Goal: Task Accomplishment & Management: Manage account settings

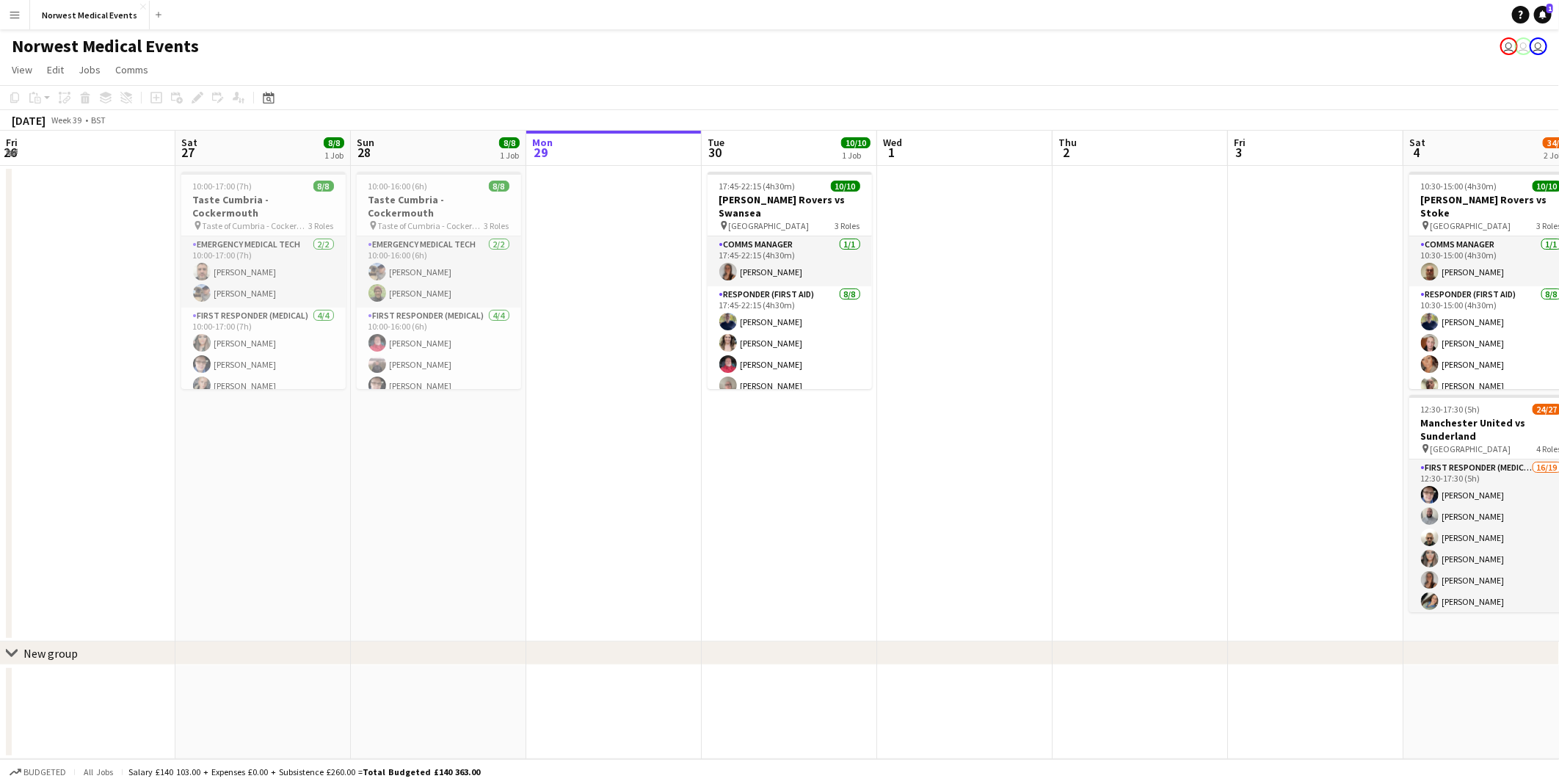
scroll to position [0, 350]
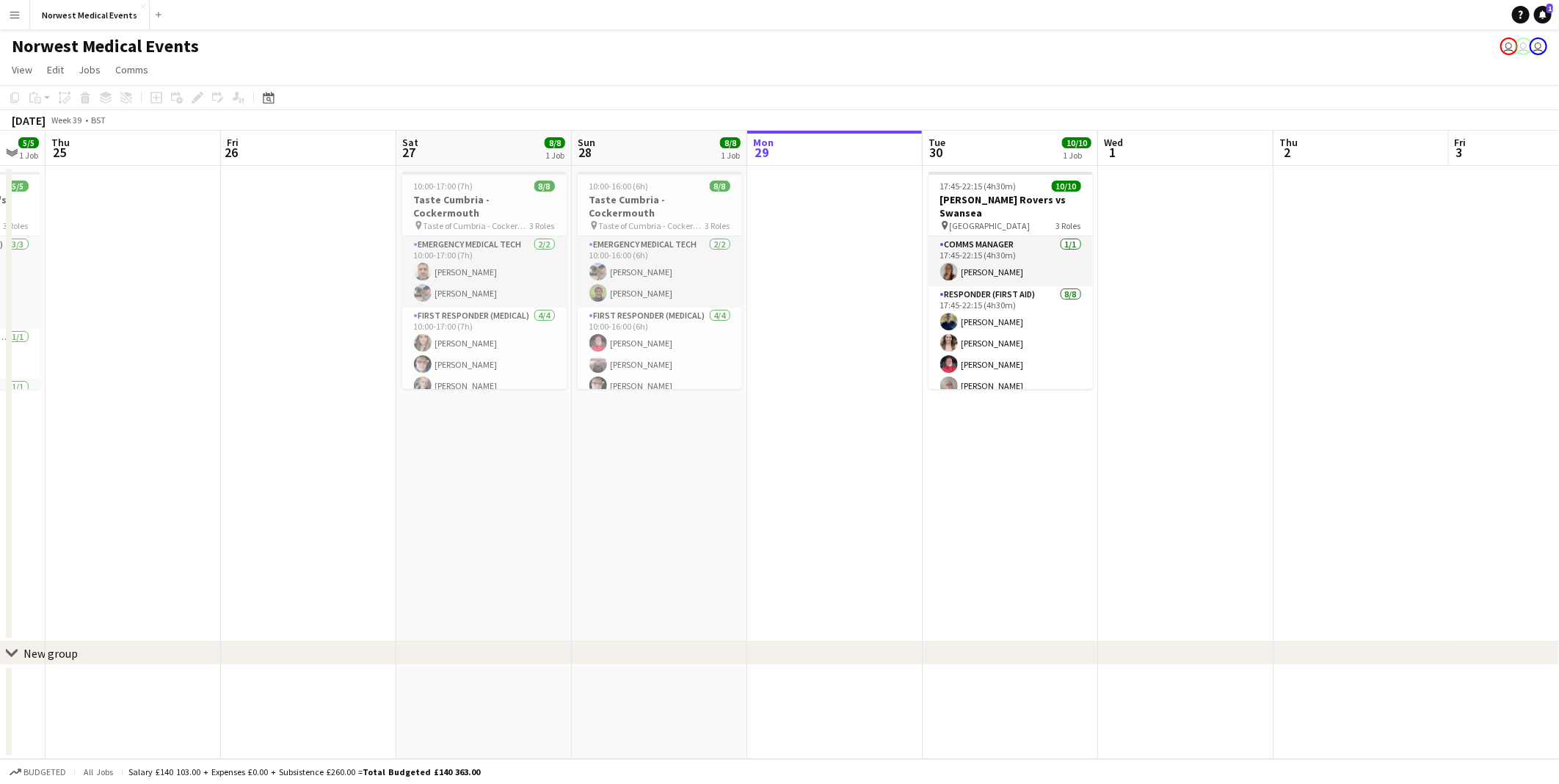
drag, startPoint x: 679, startPoint y: 474, endPoint x: 830, endPoint y: 482, distance: 151.2
click at [830, 482] on app-calendar-viewport "Tue 23 12/12 1 Job Wed 24 5/5 1 Job Thu 25 Fri 26 Sat 27 8/8 1 Job Sun 28 8/8 1…" at bounding box center [780, 444] width 1559 height 628
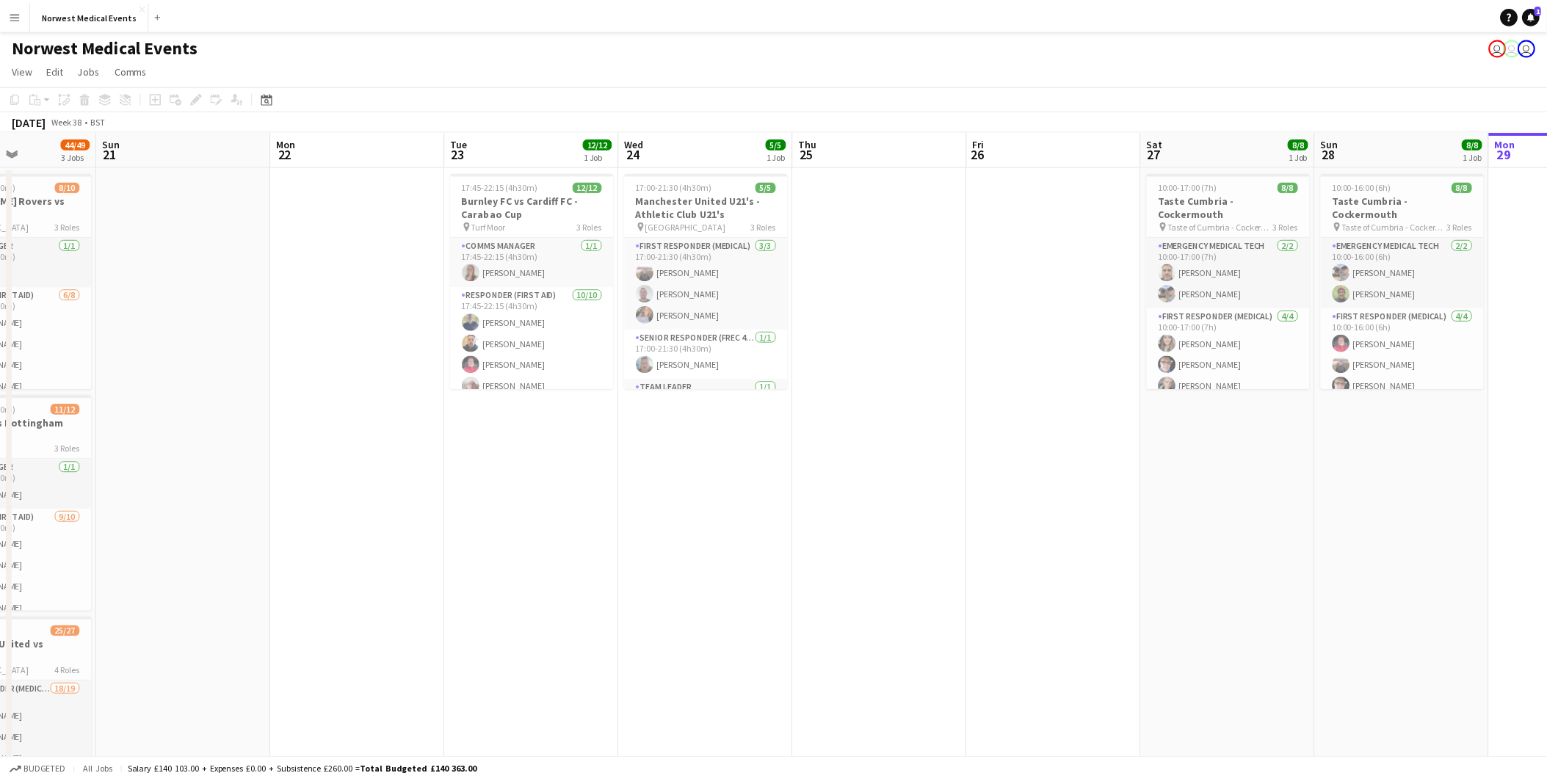
scroll to position [0, 366]
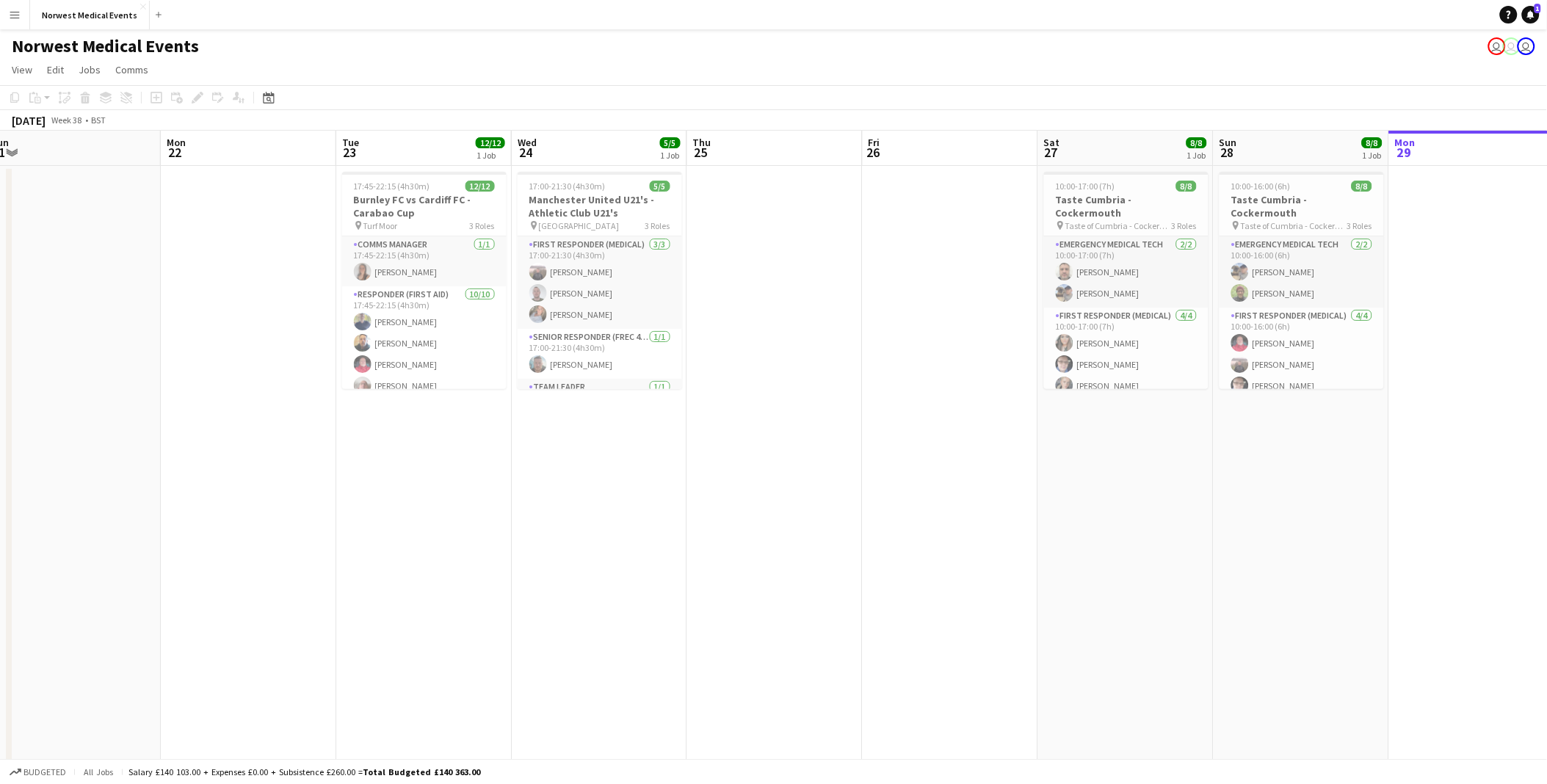
drag, startPoint x: 208, startPoint y: 332, endPoint x: 851, endPoint y: 338, distance: 643.0
click at [851, 338] on app-calendar-viewport "Fri 19 Sat 20 44/49 3 Jobs Sun 21 Mon 22 Tue 23 12/12 1 Job Wed 24 5/5 1 Job Th…" at bounding box center [773, 532] width 1547 height 802
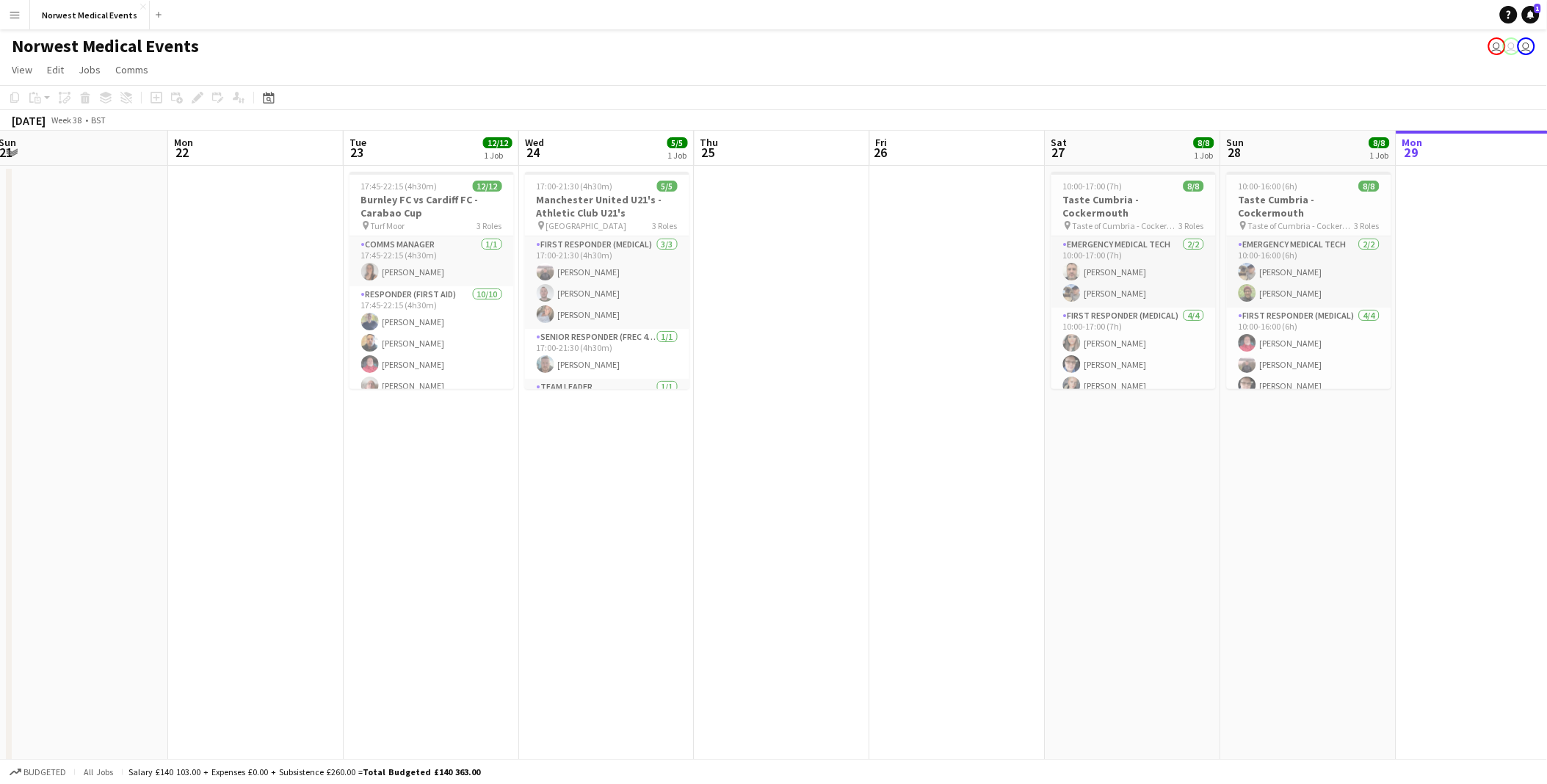
scroll to position [0, 351]
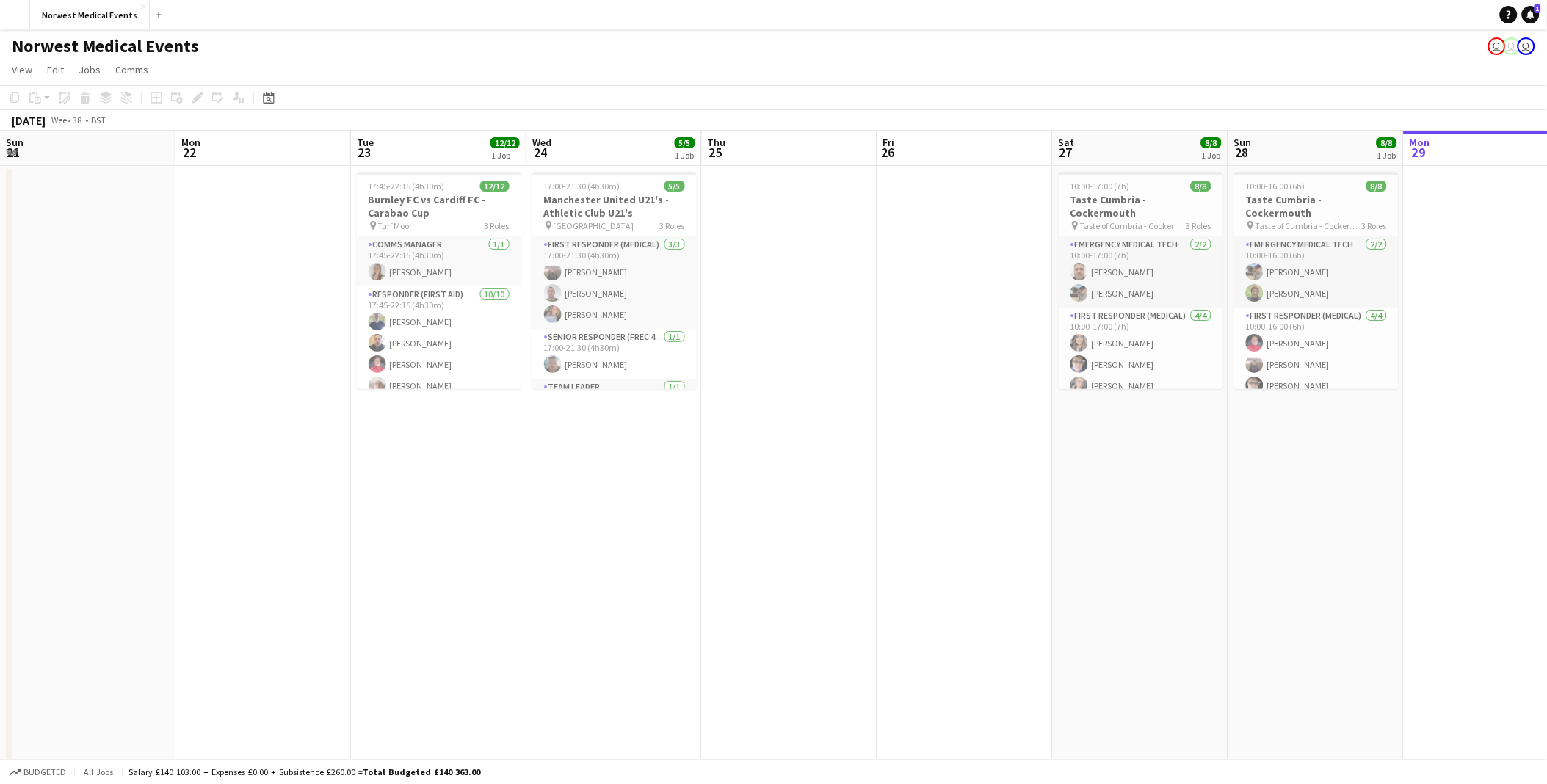
drag, startPoint x: 282, startPoint y: 390, endPoint x: 1152, endPoint y: 516, distance: 879.1
click at [1152, 516] on app-calendar-viewport "Fri 19 Sat 20 44/49 3 Jobs Sun 21 Mon 22 Tue 23 12/12 1 Job Wed 24 5/5 1 Job Th…" at bounding box center [773, 532] width 1547 height 802
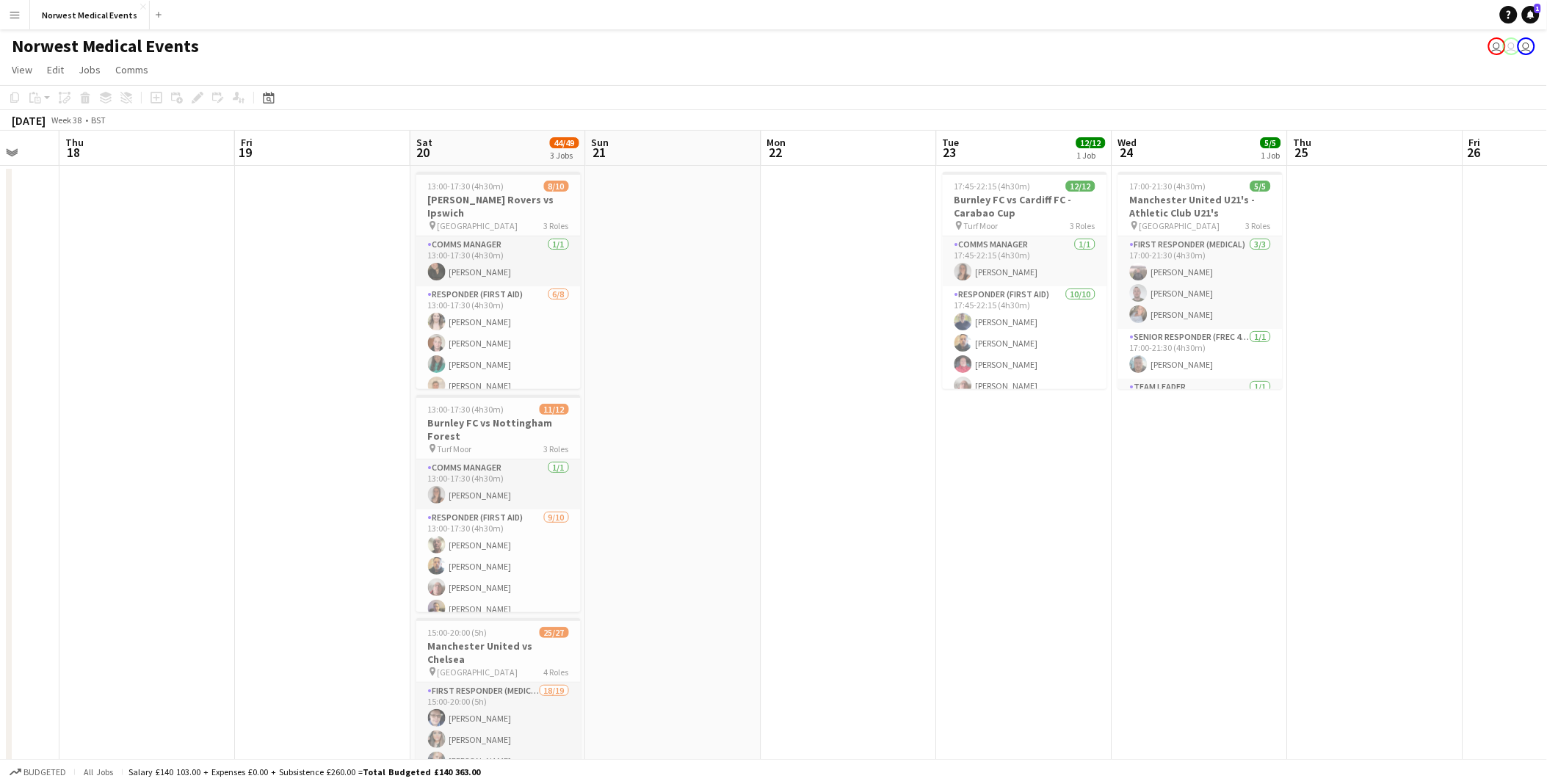
drag, startPoint x: 997, startPoint y: 392, endPoint x: 454, endPoint y: 242, distance: 563.3
click at [737, 374] on app-calendar-viewport "Mon 15 Tue 16 Wed 17 Thu 18 Fri 19 Sat 20 44/49 3 Jobs Sun 21 Mon 22 Tue 23 12/…" at bounding box center [773, 532] width 1547 height 802
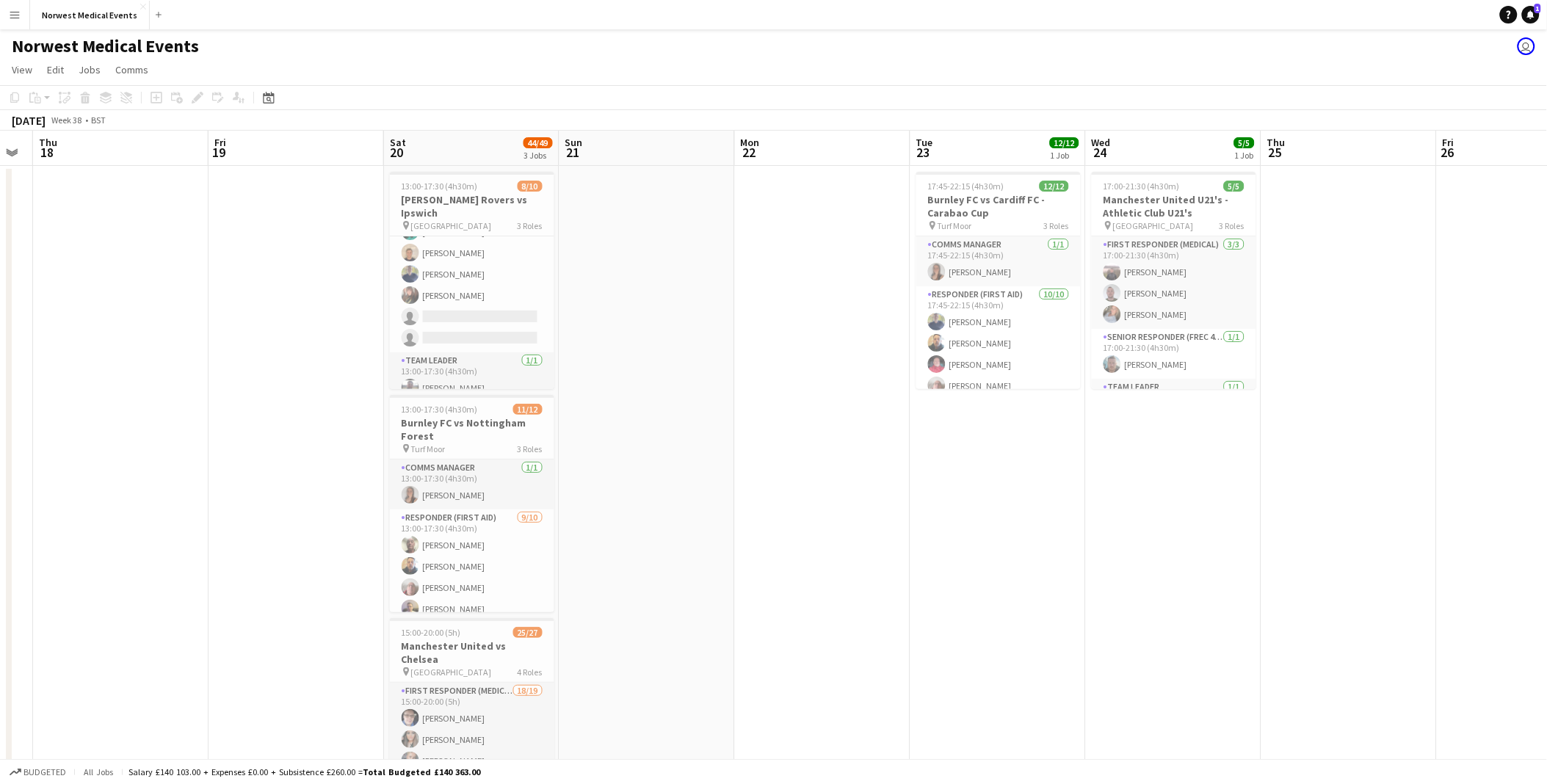
scroll to position [0, 0]
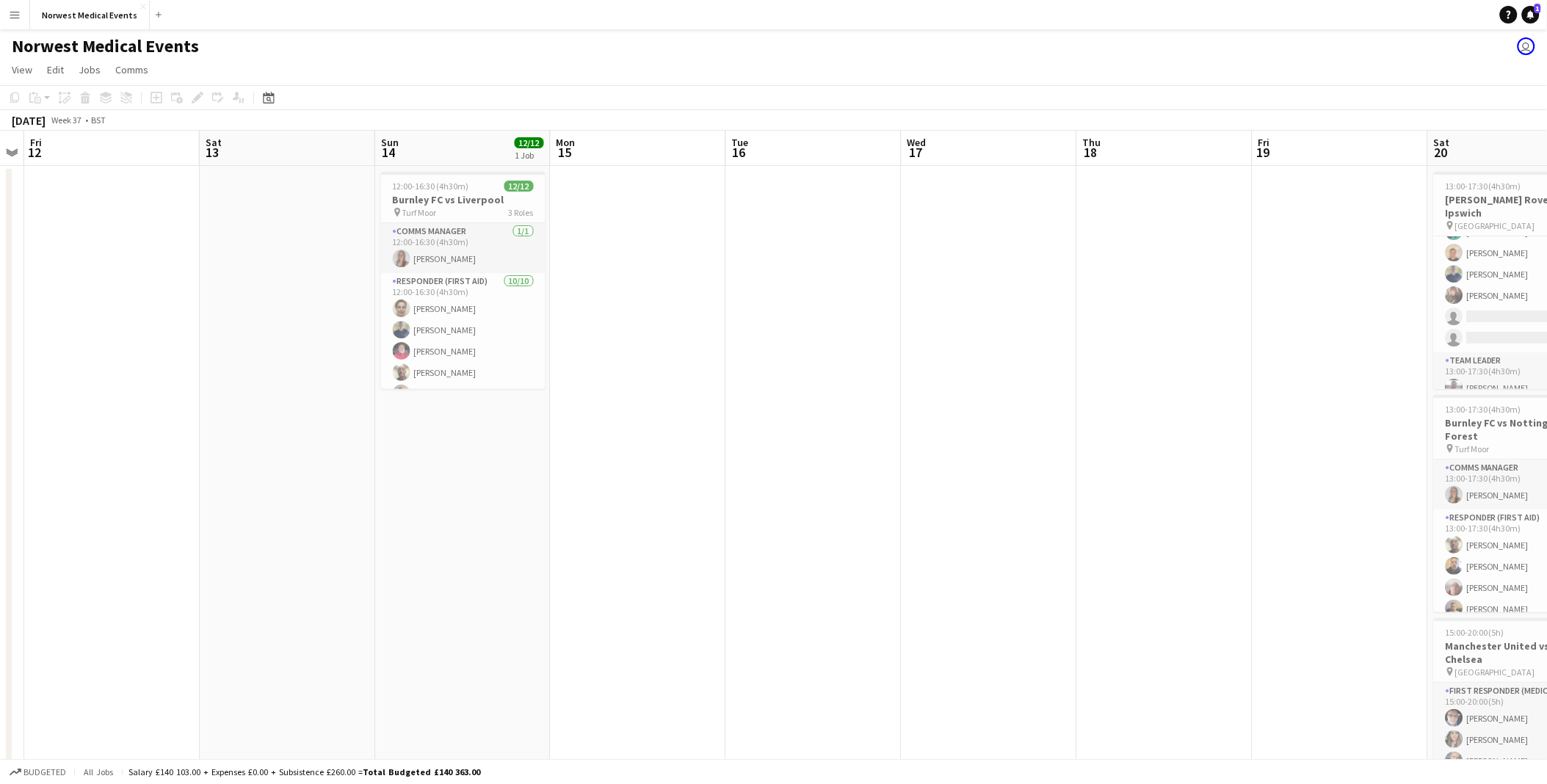
drag, startPoint x: 502, startPoint y: 448, endPoint x: 657, endPoint y: 389, distance: 165.8
click at [1292, 550] on app-calendar-viewport "Tue 9 Wed 10 Thu 11 Fri 12 Sat 13 Sun 14 12/12 1 Job Mon 15 Tue 16 Wed 17 Thu 1…" at bounding box center [773, 532] width 1547 height 802
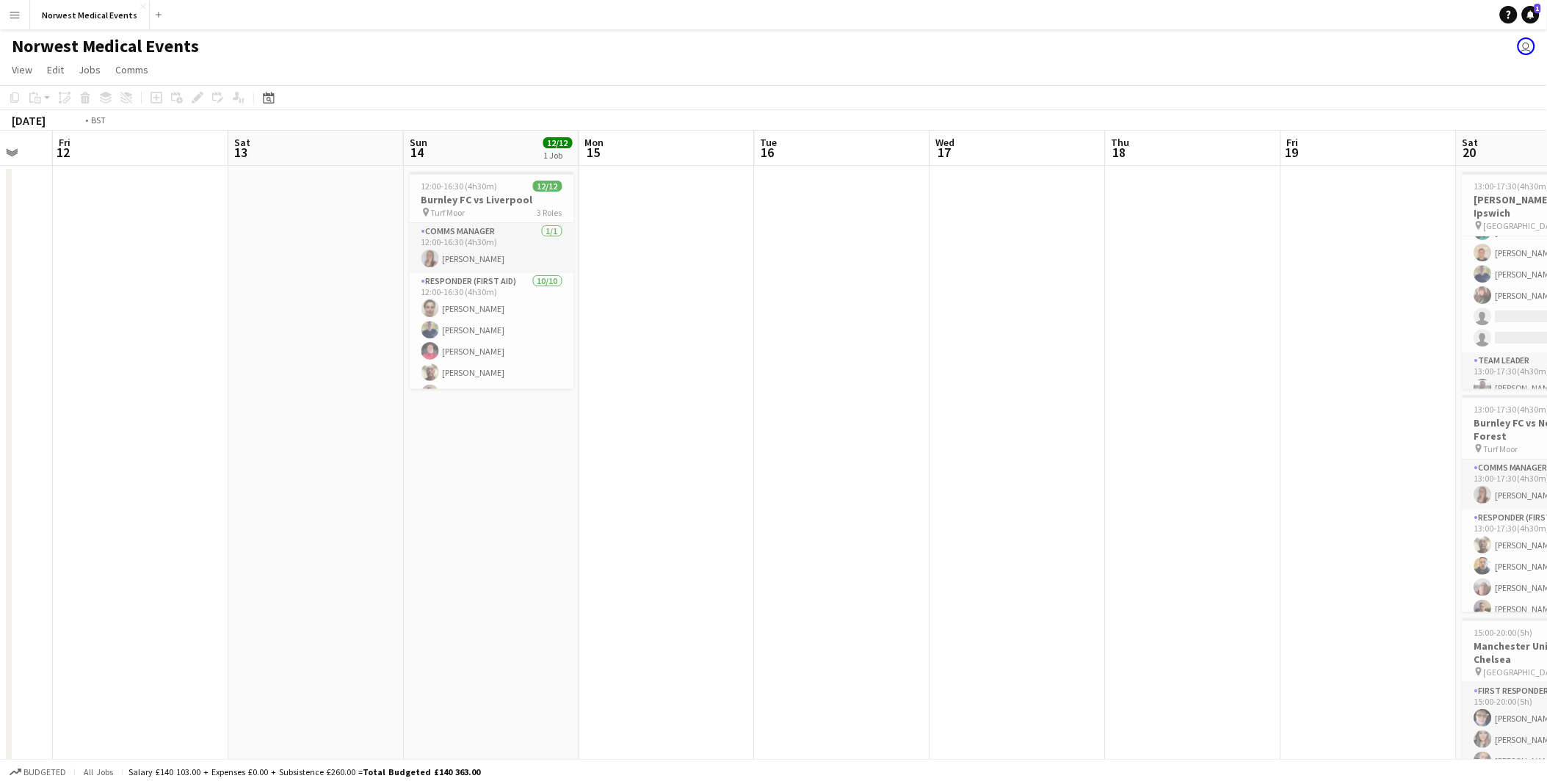
drag, startPoint x: 972, startPoint y: 507, endPoint x: 822, endPoint y: 444, distance: 162.7
click at [979, 507] on app-calendar-viewport "Tue 9 Wed 10 Thu 11 Fri 12 Sat 13 Sun 14 12/12 1 Job Mon 15 Tue 16 Wed 17 Thu 1…" at bounding box center [773, 532] width 1547 height 802
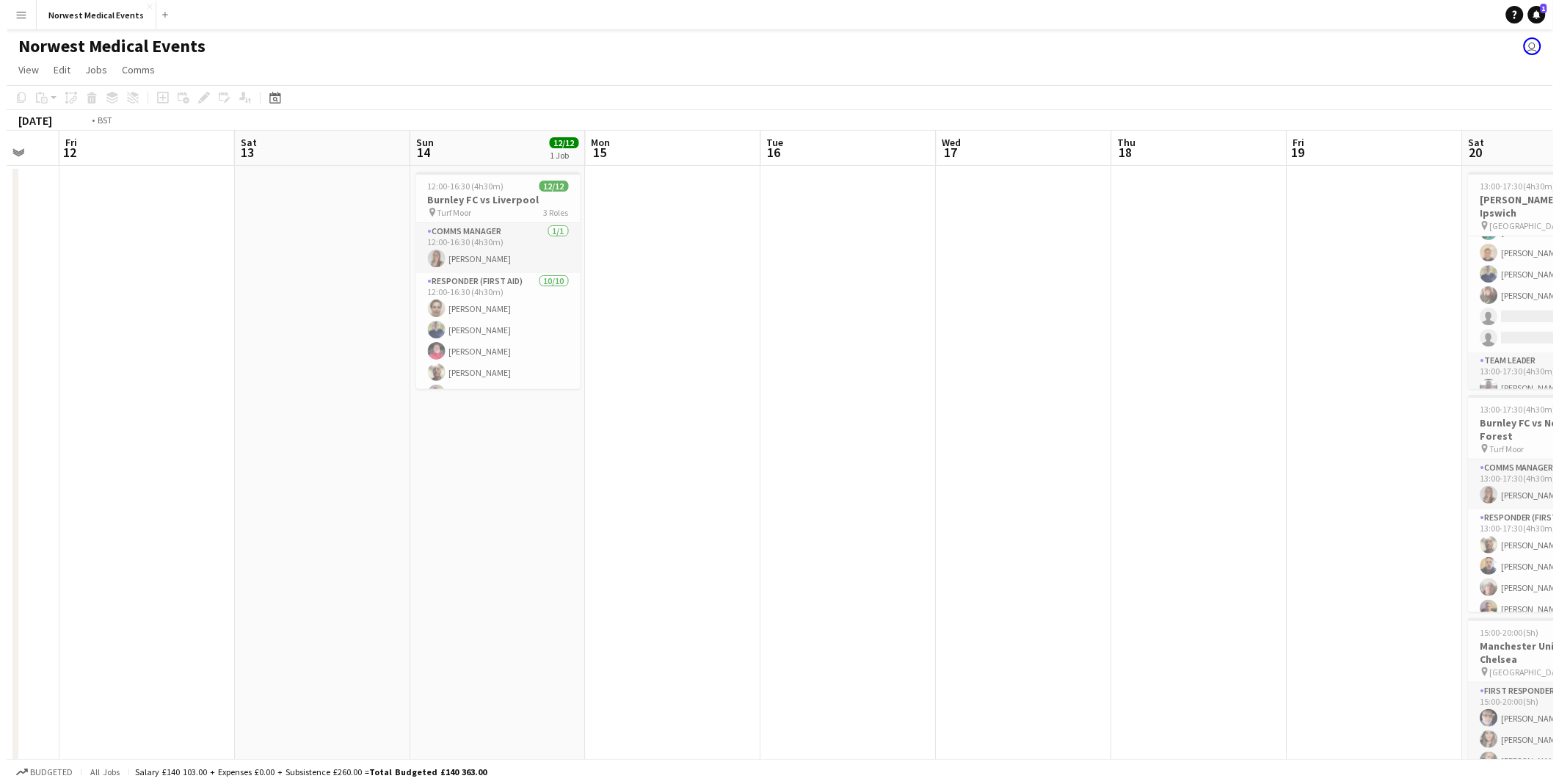
scroll to position [0, 431]
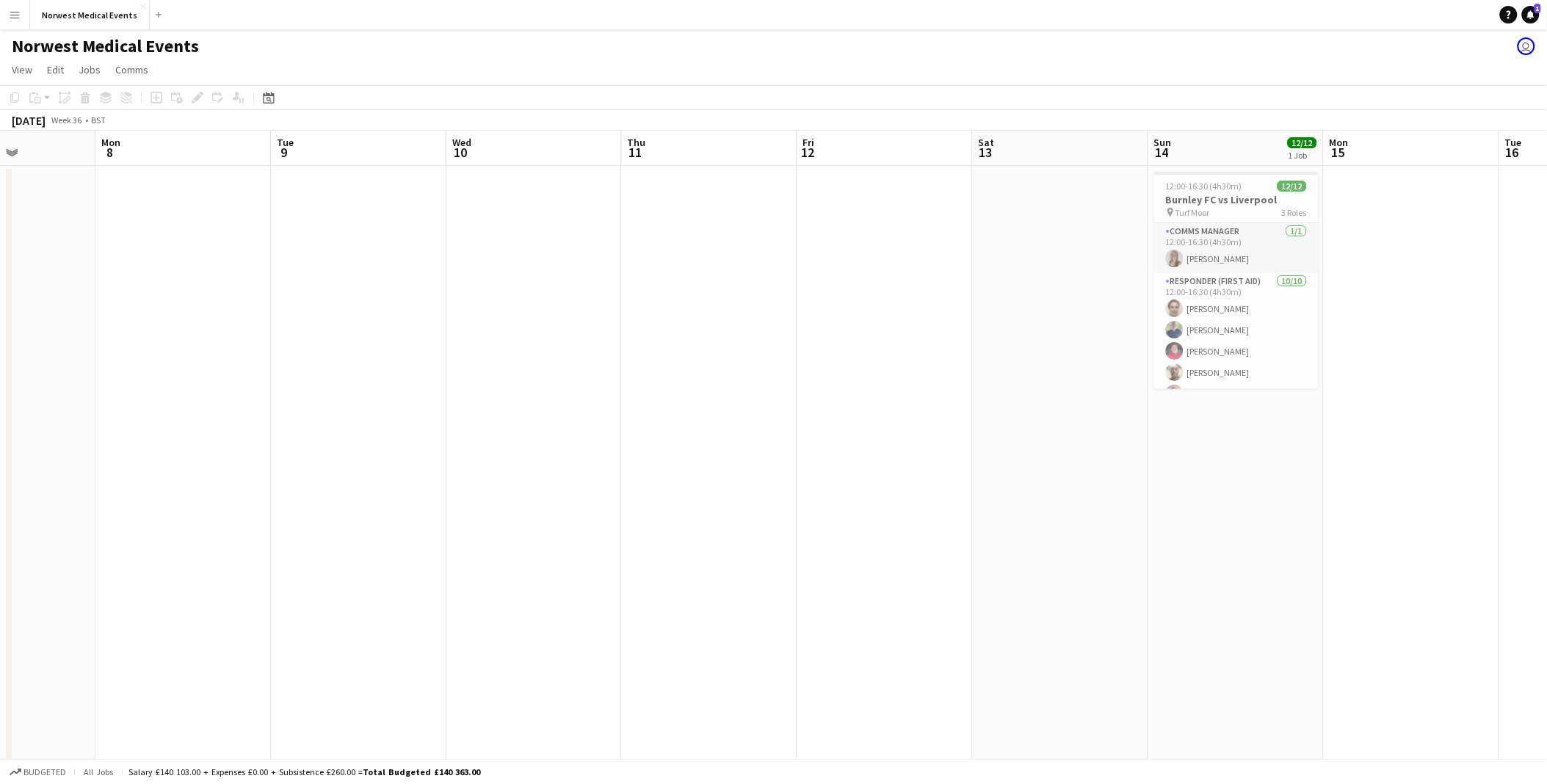
click at [13, 7] on button "Menu" at bounding box center [15, 15] width 29 height 29
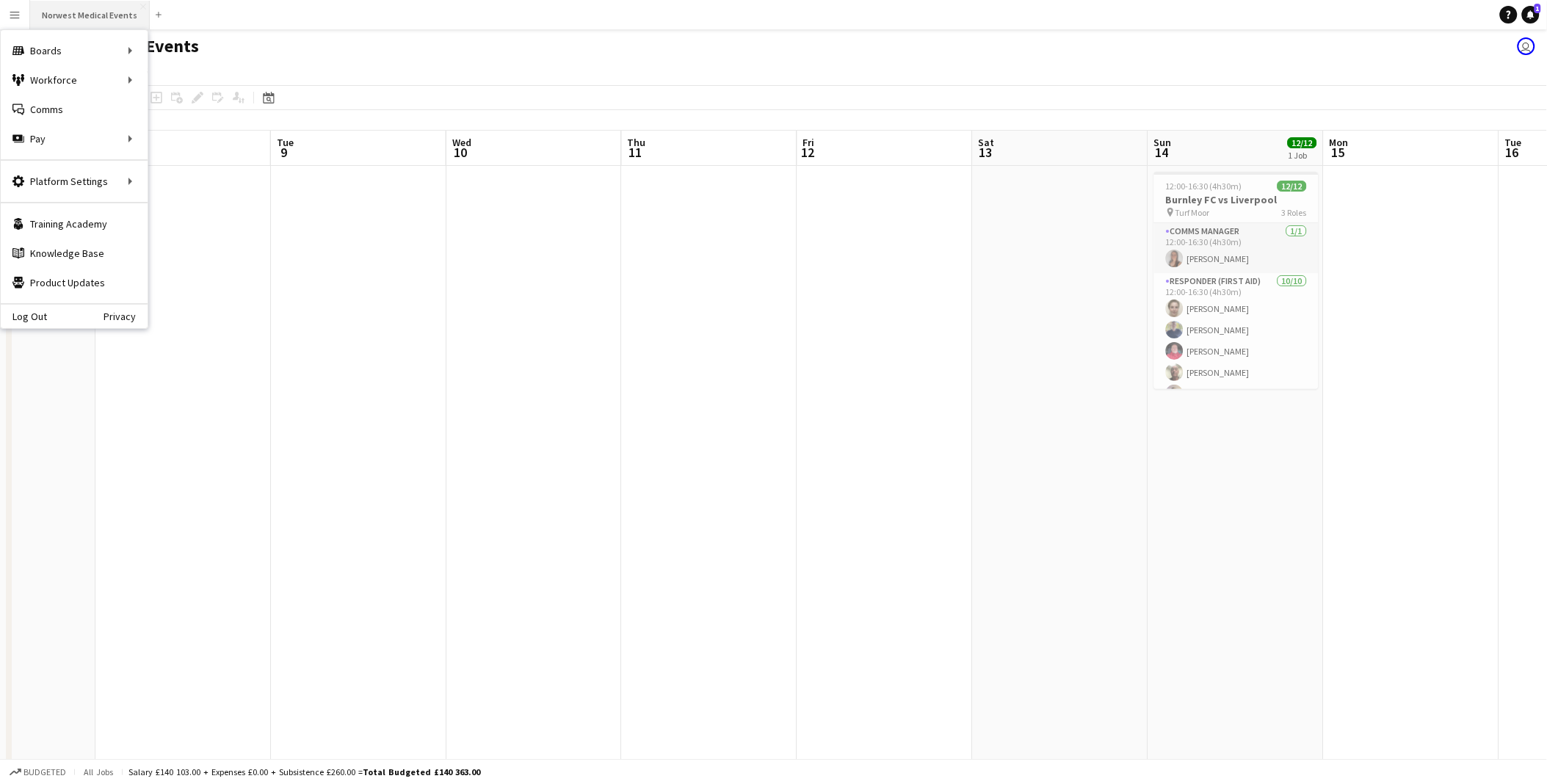
click at [90, 17] on button "Norwest Medical Events Close" at bounding box center [90, 15] width 119 height 28
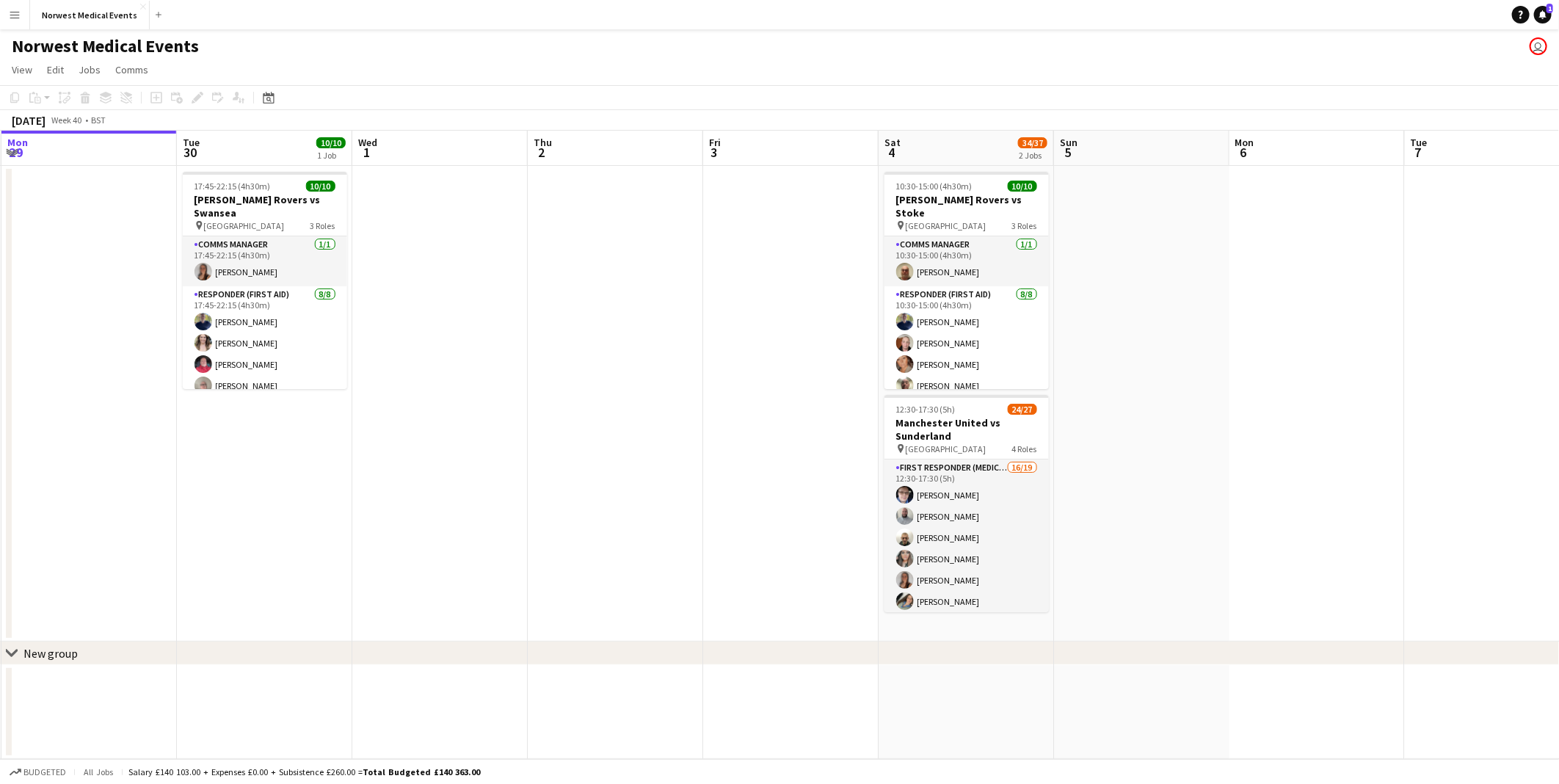
scroll to position [0, 453]
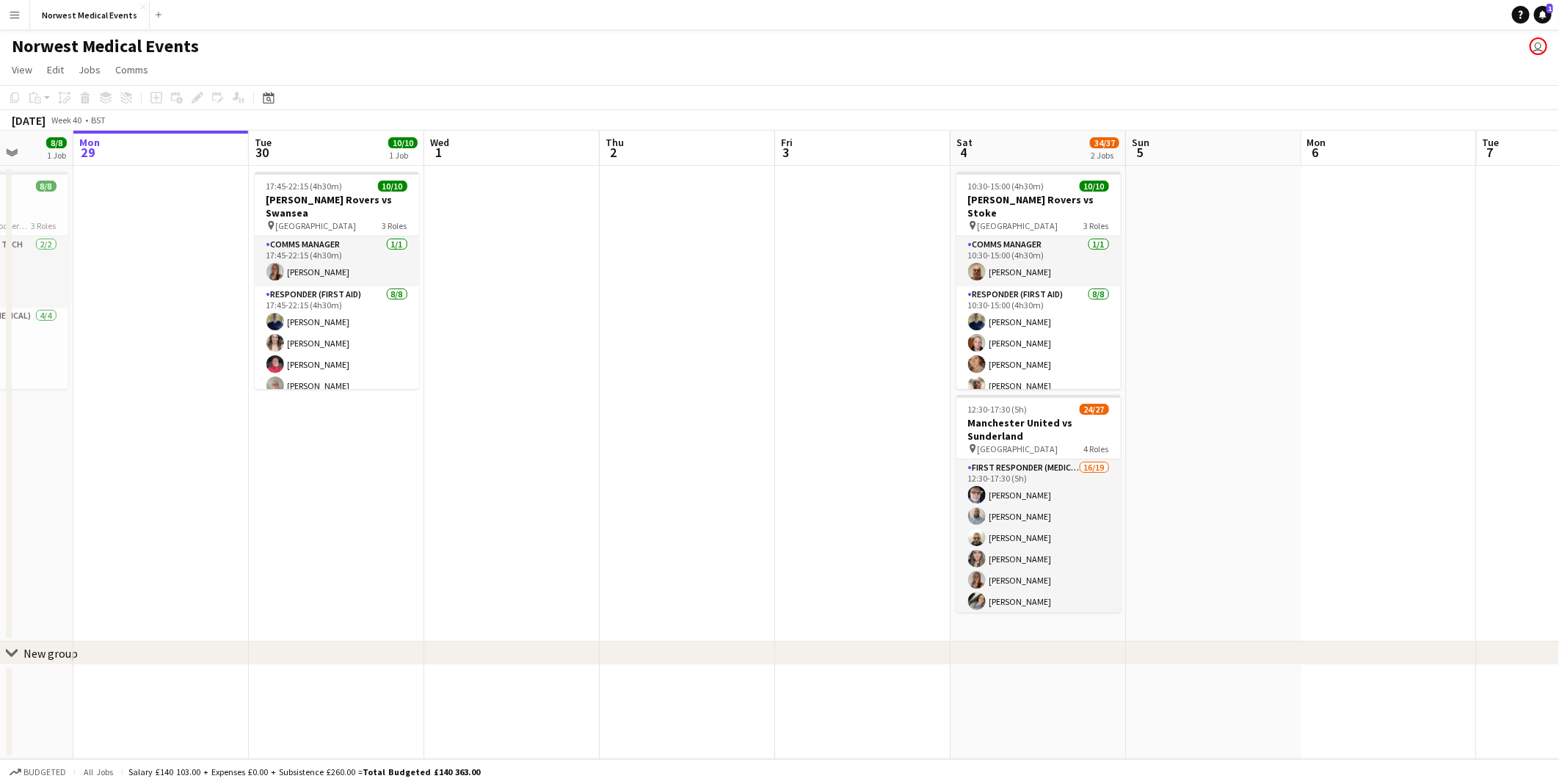
drag, startPoint x: 975, startPoint y: 407, endPoint x: 762, endPoint y: 346, distance: 221.6
click at [708, 369] on app-calendar-viewport "Fri 26 Sat 27 8/8 1 Job Sun 28 8/8 1 Job Mon 29 Tue 30 10/10 1 Job Wed 1 Thu 2 …" at bounding box center [780, 444] width 1559 height 628
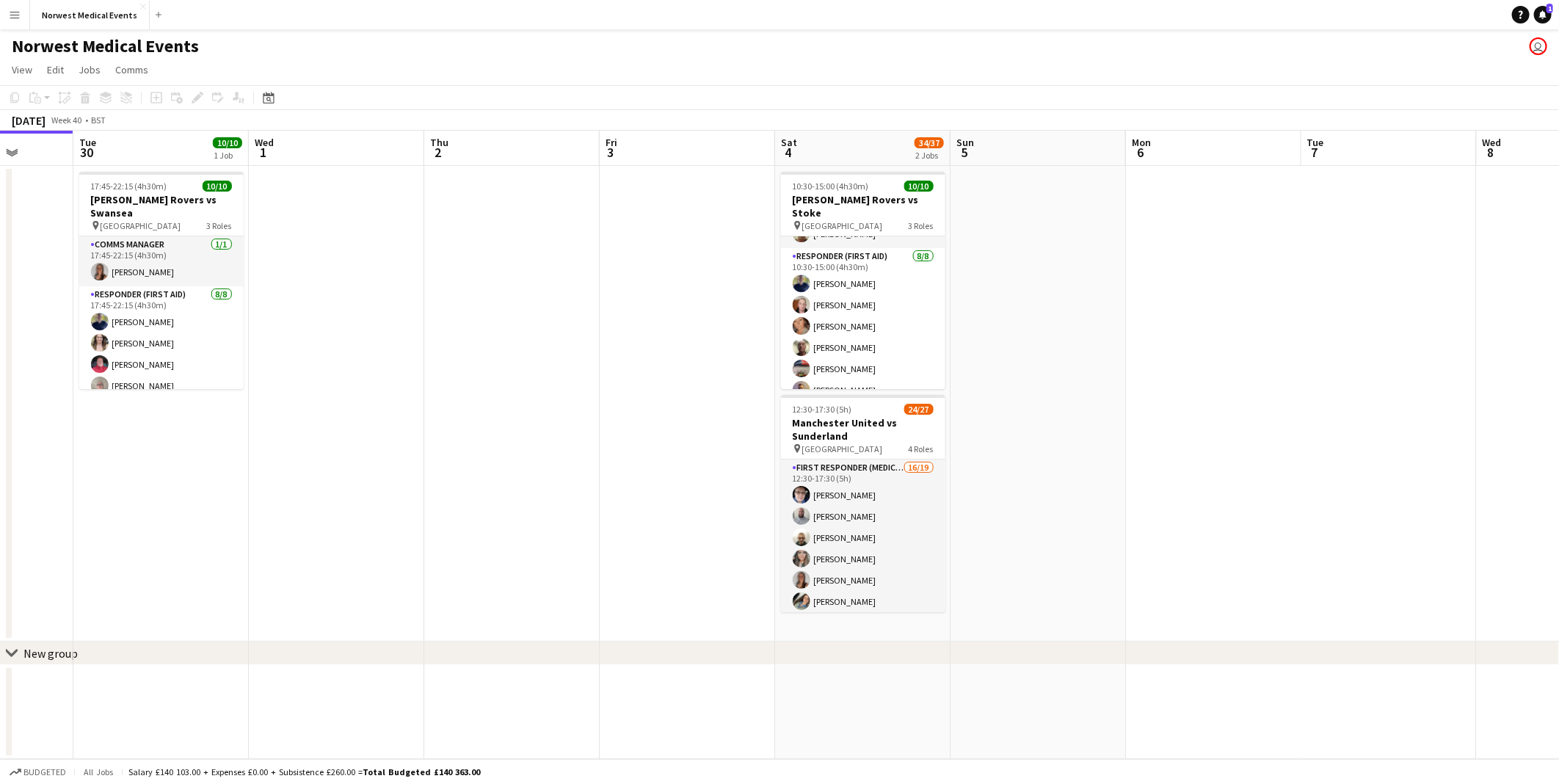
scroll to position [0, 0]
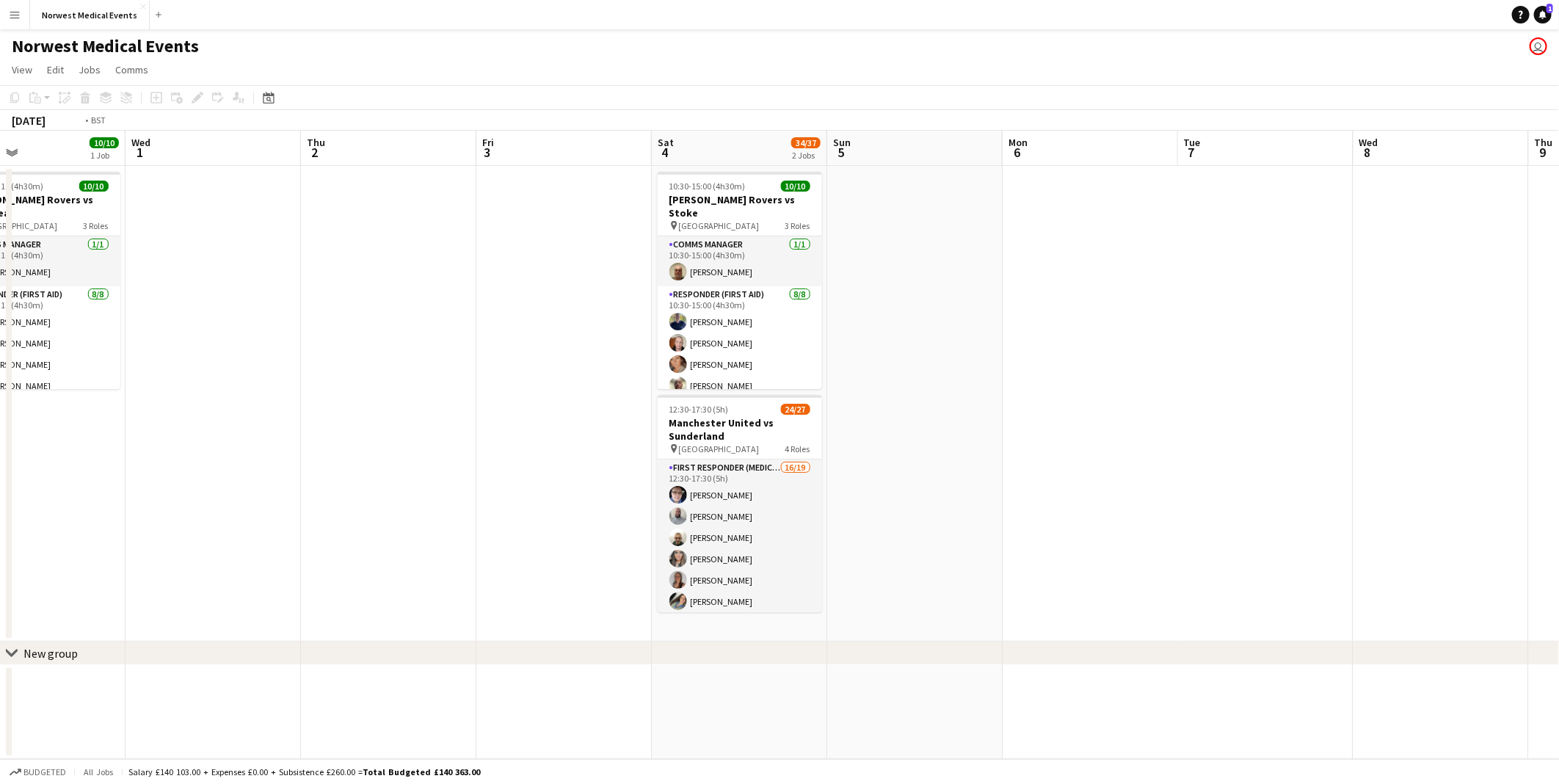
drag, startPoint x: 590, startPoint y: 409, endPoint x: 203, endPoint y: 409, distance: 387.0
click at [203, 409] on app-calendar-viewport "Sat 27 8/8 1 Job Sun 28 8/8 1 Job Mon 29 Tue 30 10/10 1 Job Wed 1 Thu 2 Fri 3 S…" at bounding box center [780, 444] width 1559 height 628
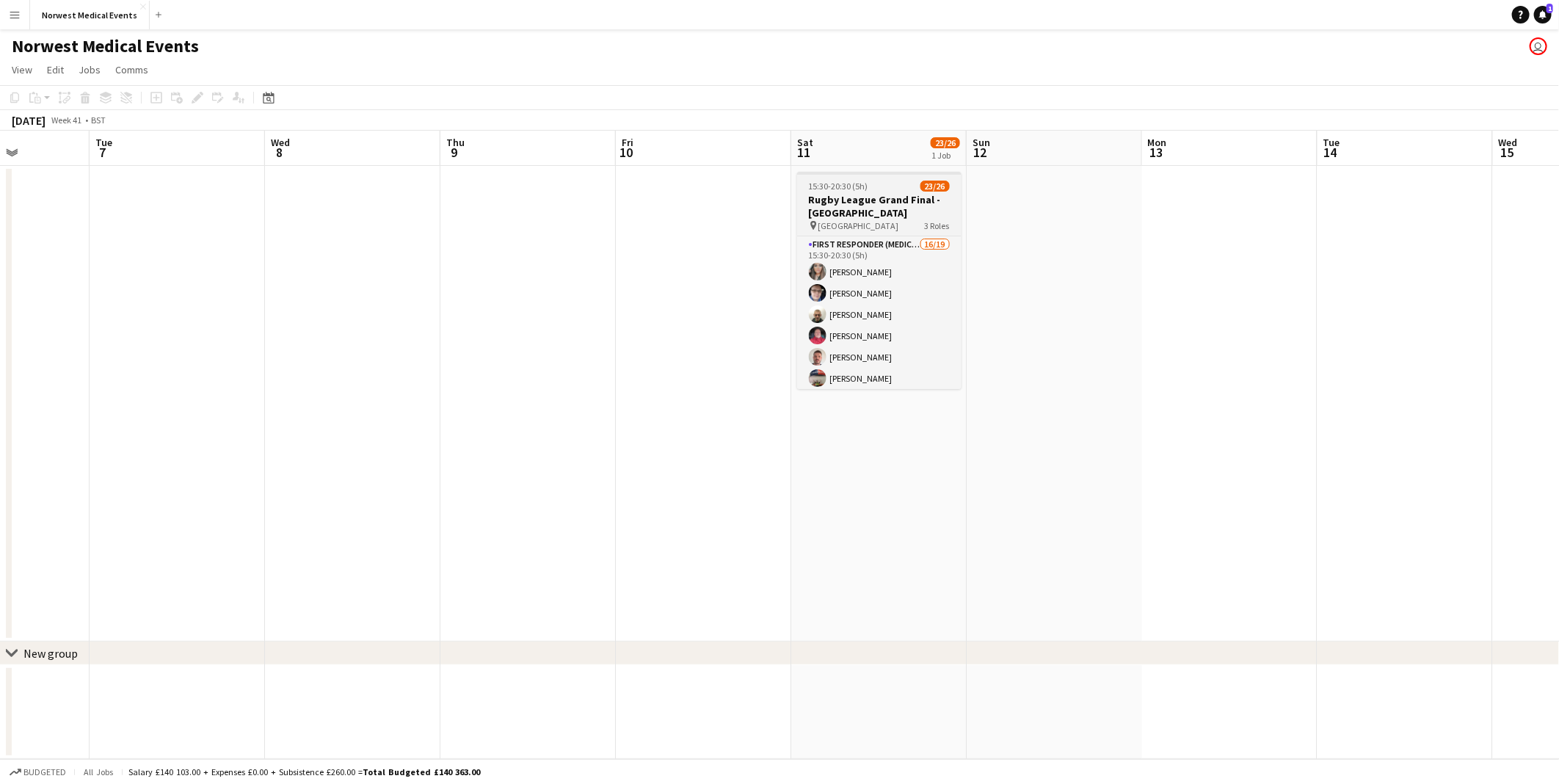
click at [959, 262] on div "First Responder (Medical) 16/19 15:30-20:30 (5h) [PERSON_NAME] [PERSON_NAME] [P…" at bounding box center [880, 312] width 165 height 153
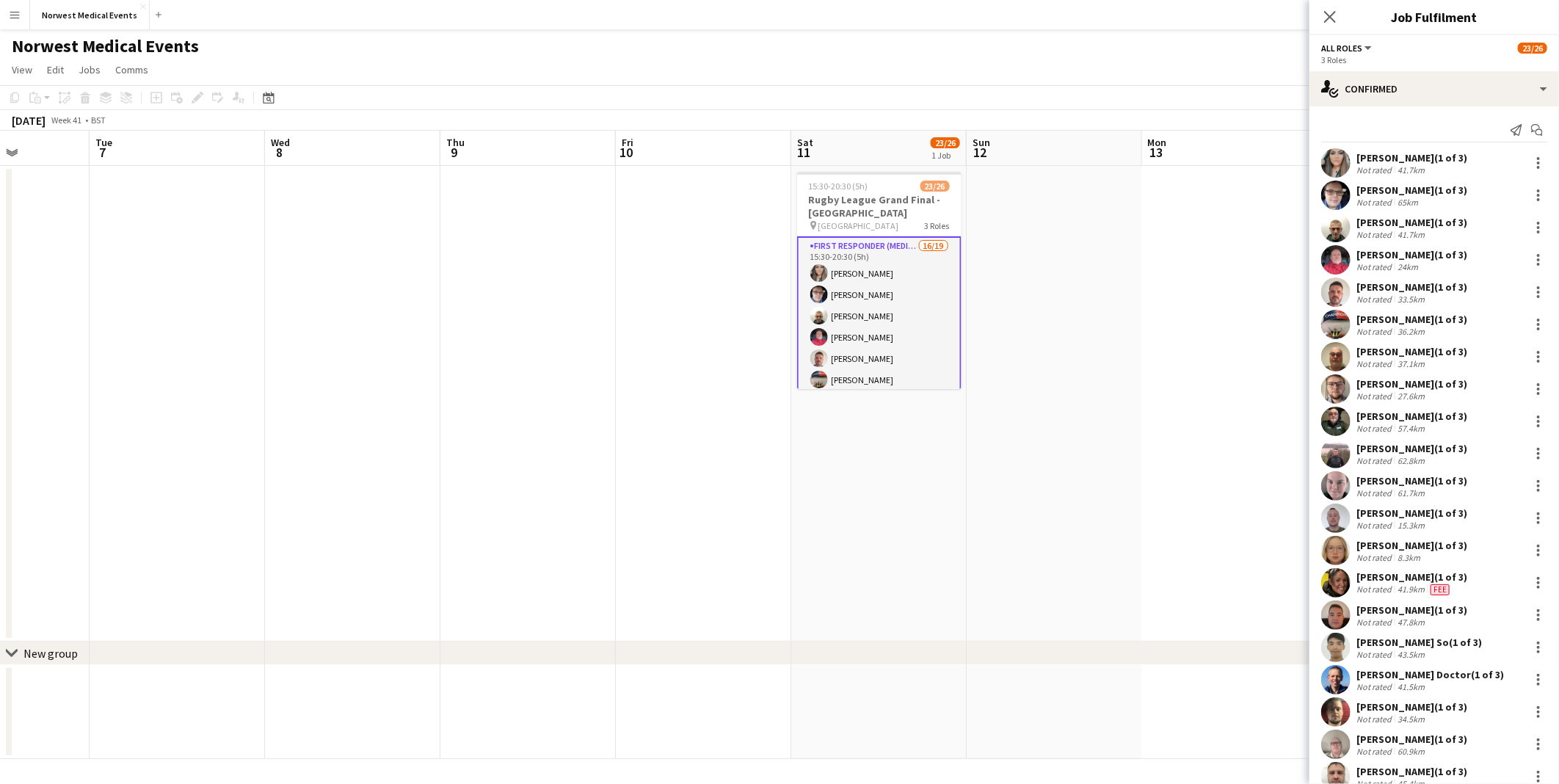
click at [1181, 83] on app-page-menu "View Day view expanded Day view collapsed Month view Date picker Jump to [DATE]…" at bounding box center [780, 71] width 1559 height 28
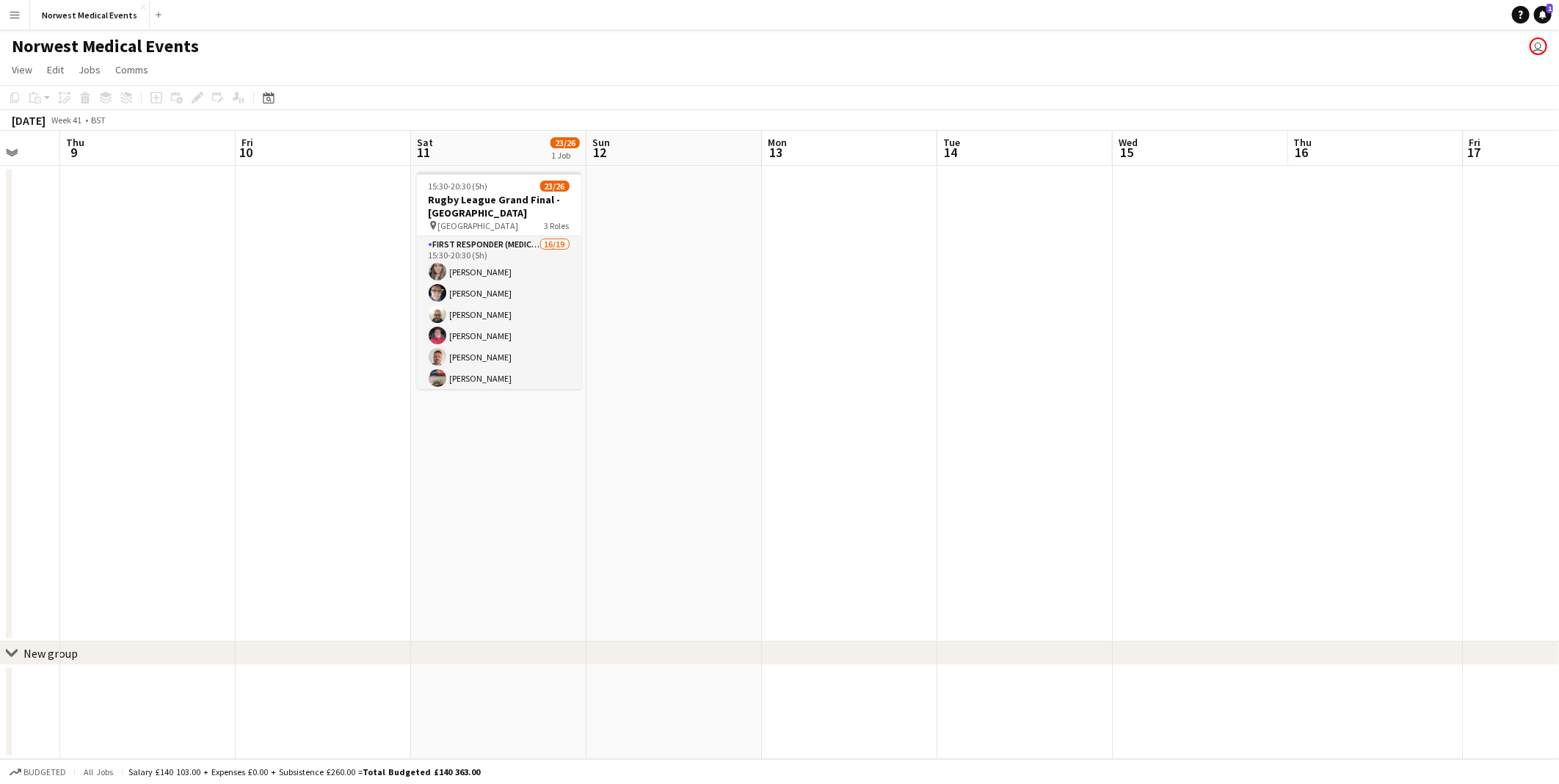
drag, startPoint x: 1327, startPoint y: 361, endPoint x: 311, endPoint y: 390, distance: 1016.4
click at [307, 390] on app-calendar-viewport "Mon 6 Tue 7 Wed 8 Thu 9 Fri 10 Sat 11 23/26 1 Job Sun 12 Mon 13 Tue 14 Wed 15 T…" at bounding box center [780, 444] width 1559 height 628
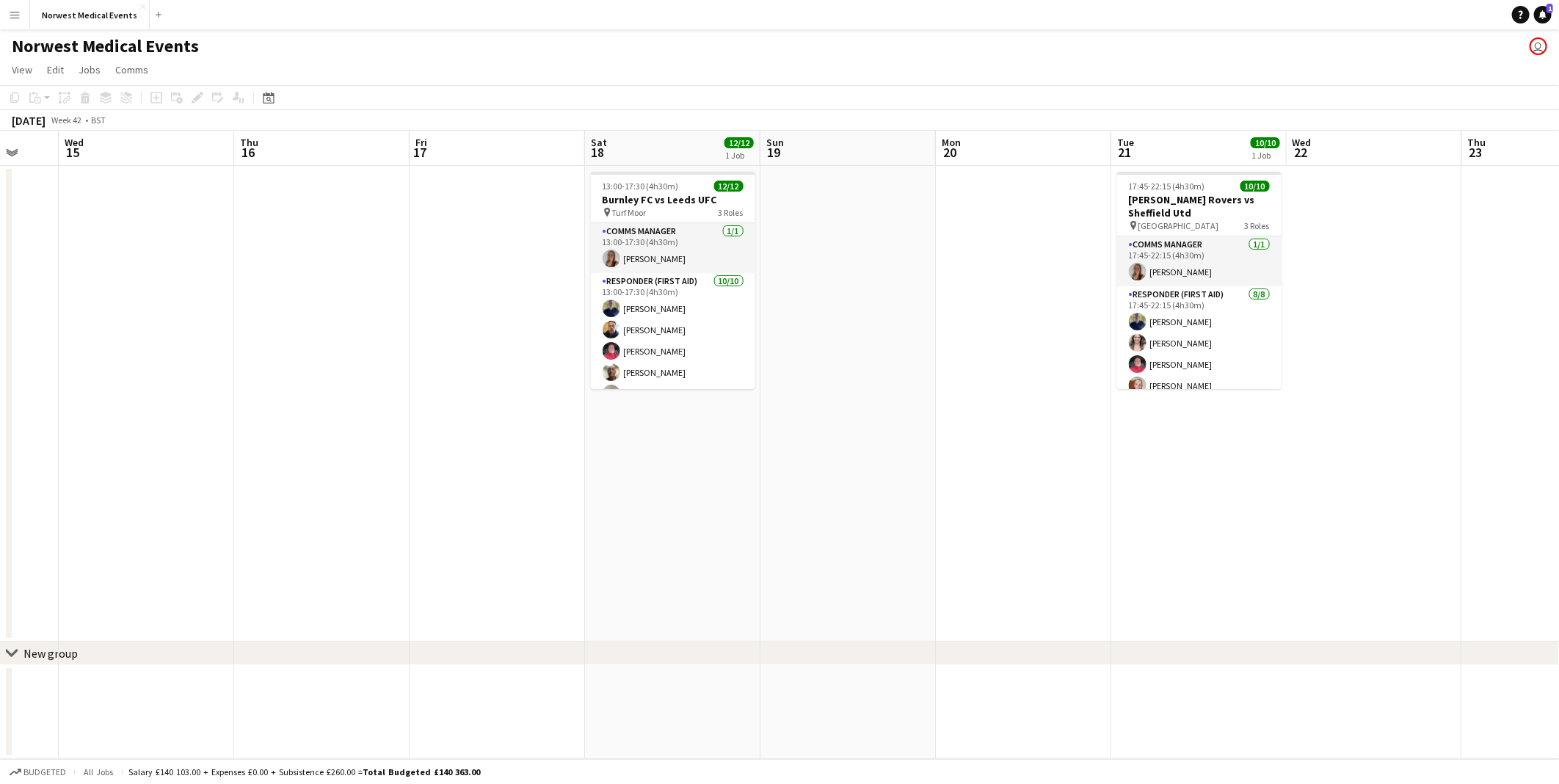
scroll to position [0, 550]
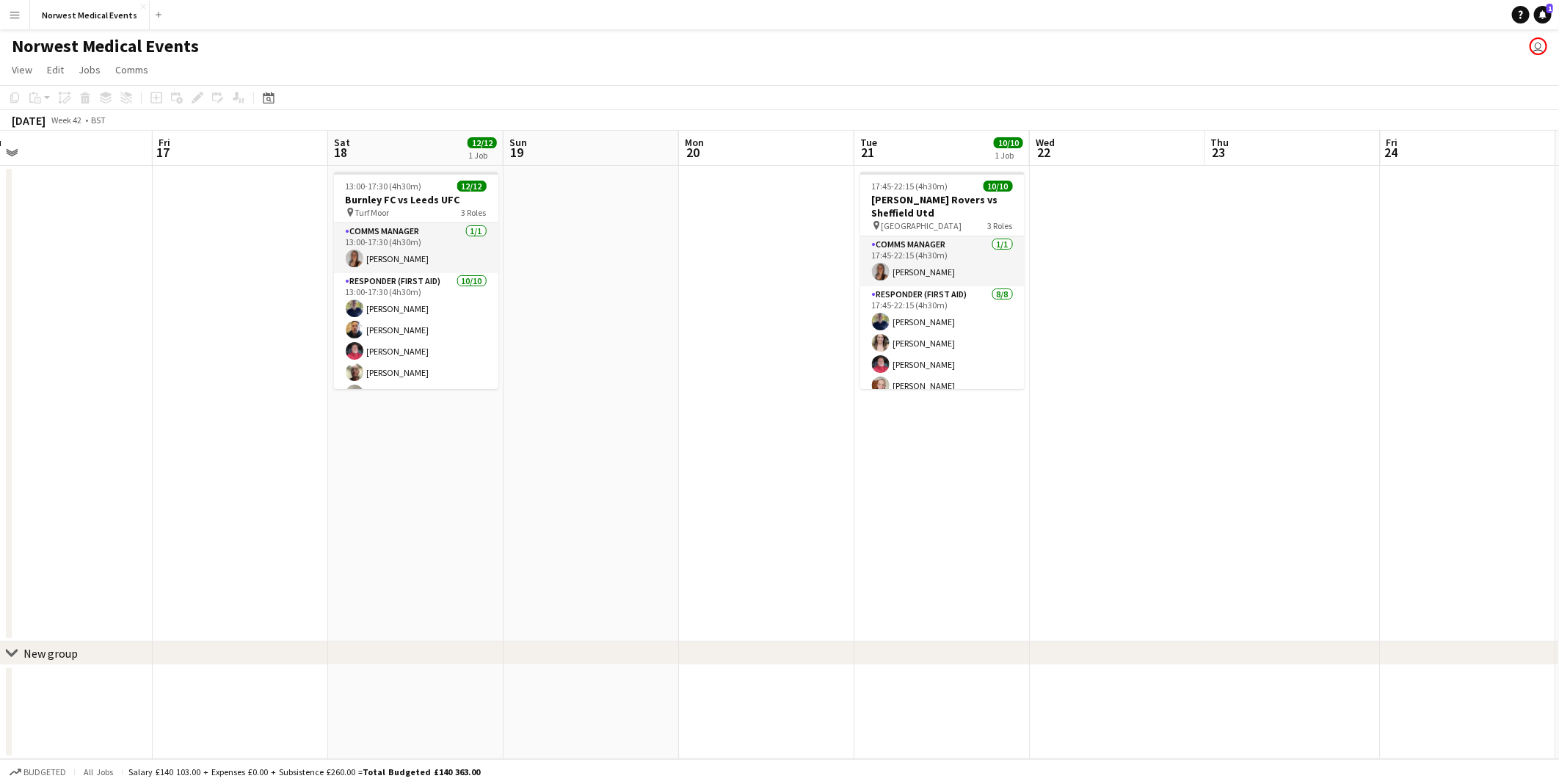
drag, startPoint x: 1311, startPoint y: 398, endPoint x: 702, endPoint y: 398, distance: 609.0
click at [702, 398] on app-calendar-viewport "Mon 13 Tue 14 Wed 15 Thu 16 Fri 17 Sat 18 12/12 1 Job Sun 19 Mon 20 Tue 21 10/1…" at bounding box center [780, 444] width 1559 height 628
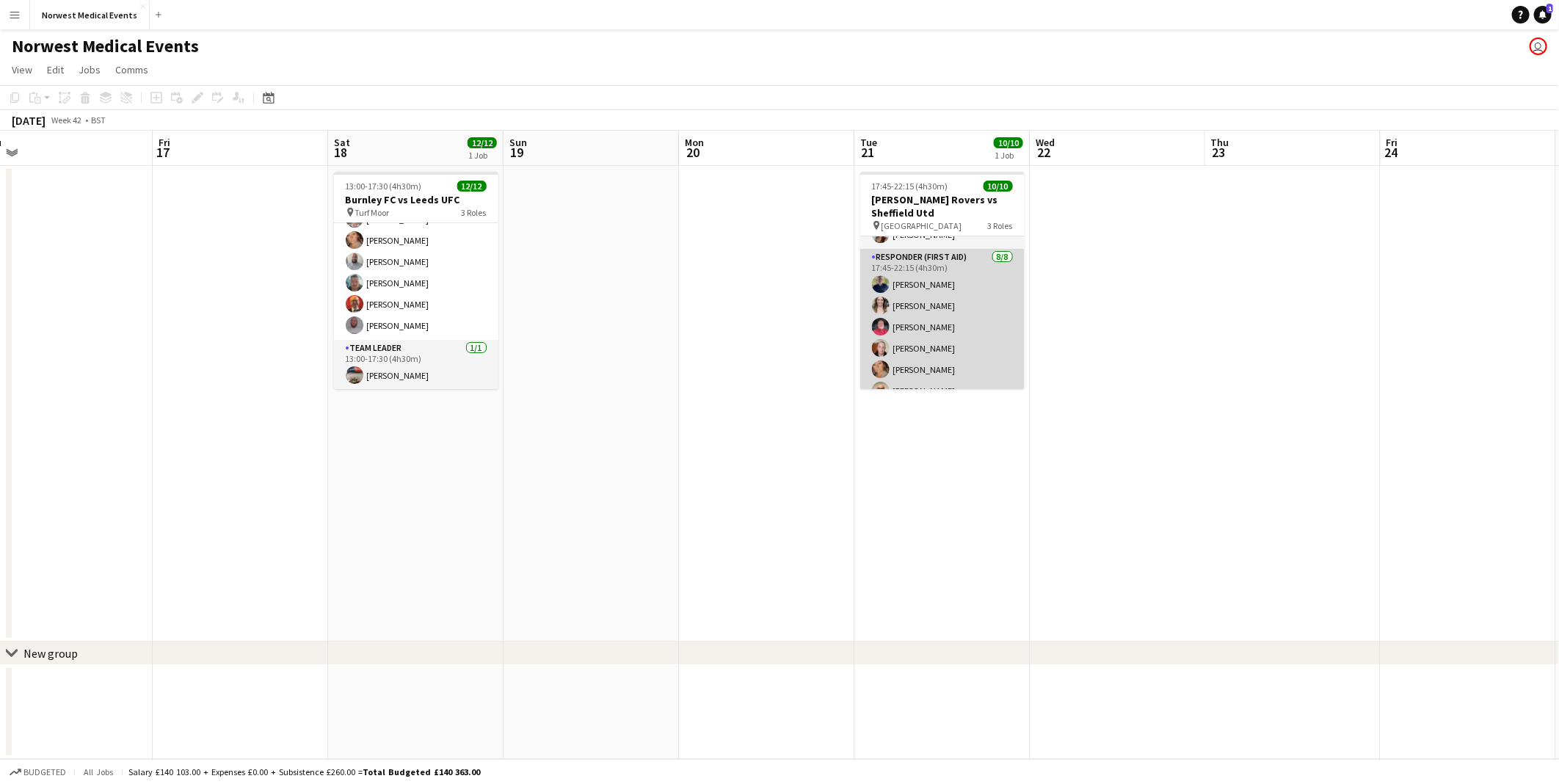
scroll to position [0, 0]
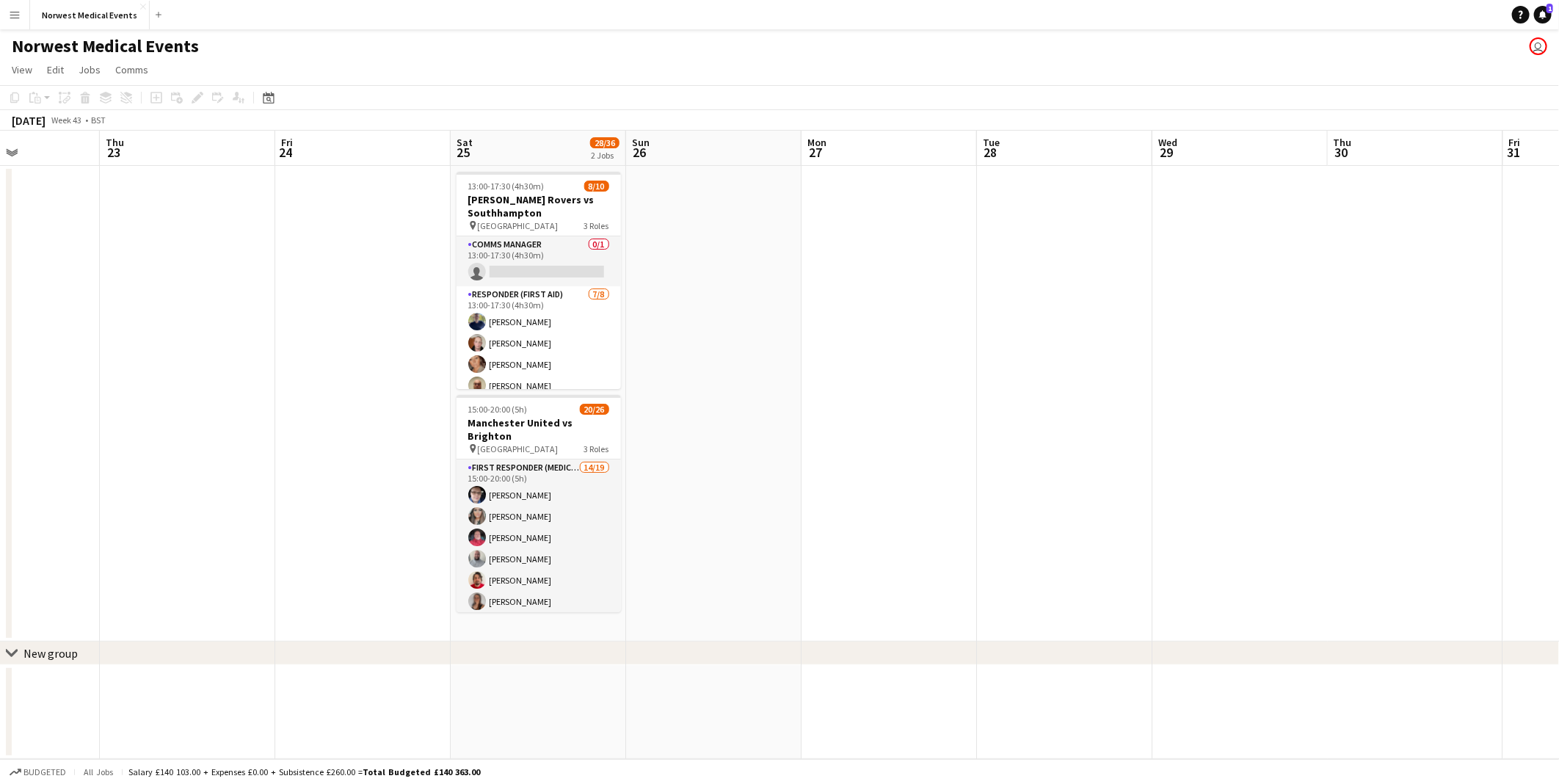
drag, startPoint x: 667, startPoint y: 409, endPoint x: 329, endPoint y: 435, distance: 339.0
click at [209, 435] on app-calendar-viewport "Mon 20 Tue 21 10/10 1 Job Wed 22 Thu 23 Fri 24 Sat 25 28/36 2 Jobs Sun 26 Mon 2…" at bounding box center [780, 444] width 1559 height 628
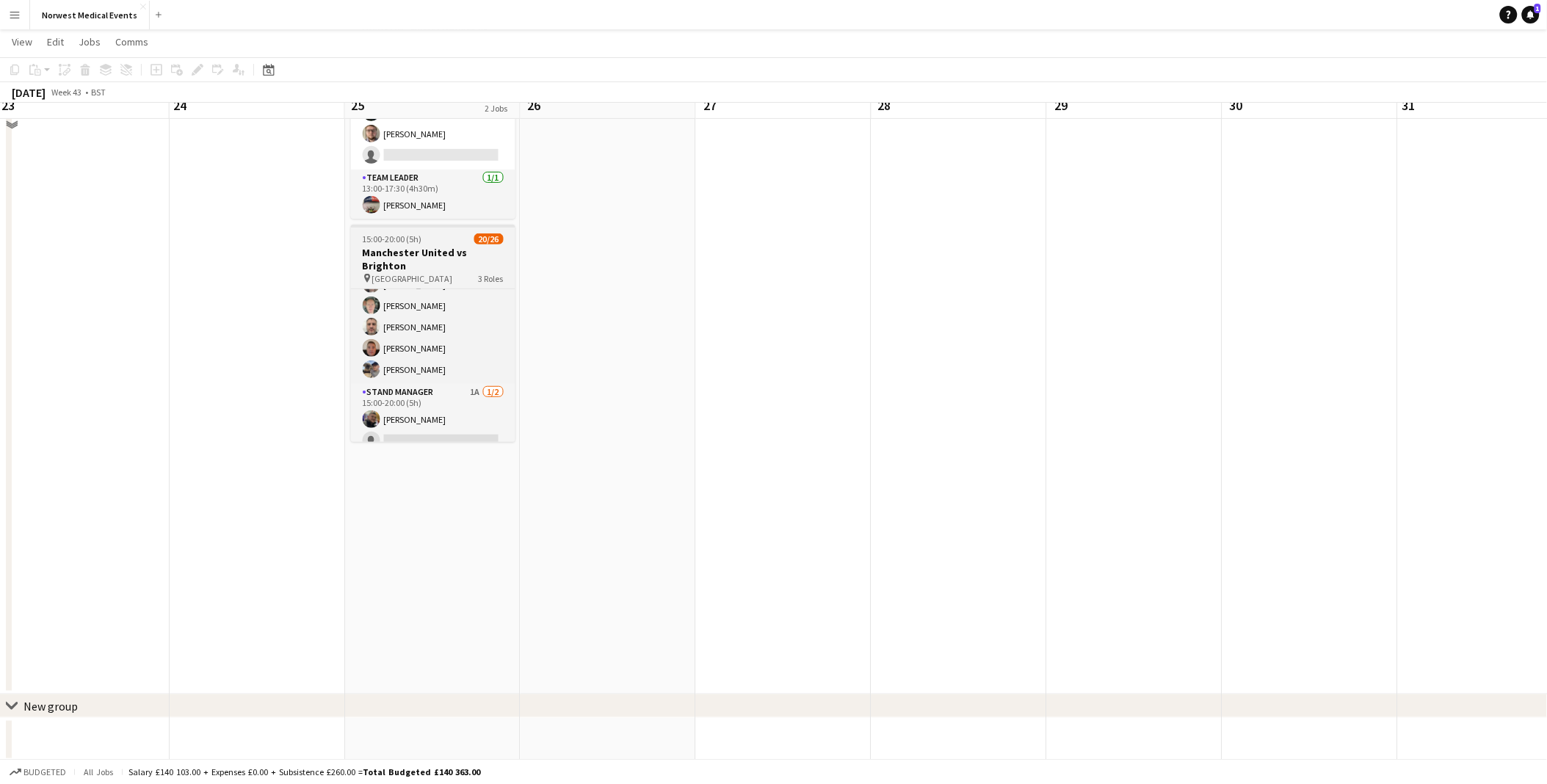
scroll to position [171, 0]
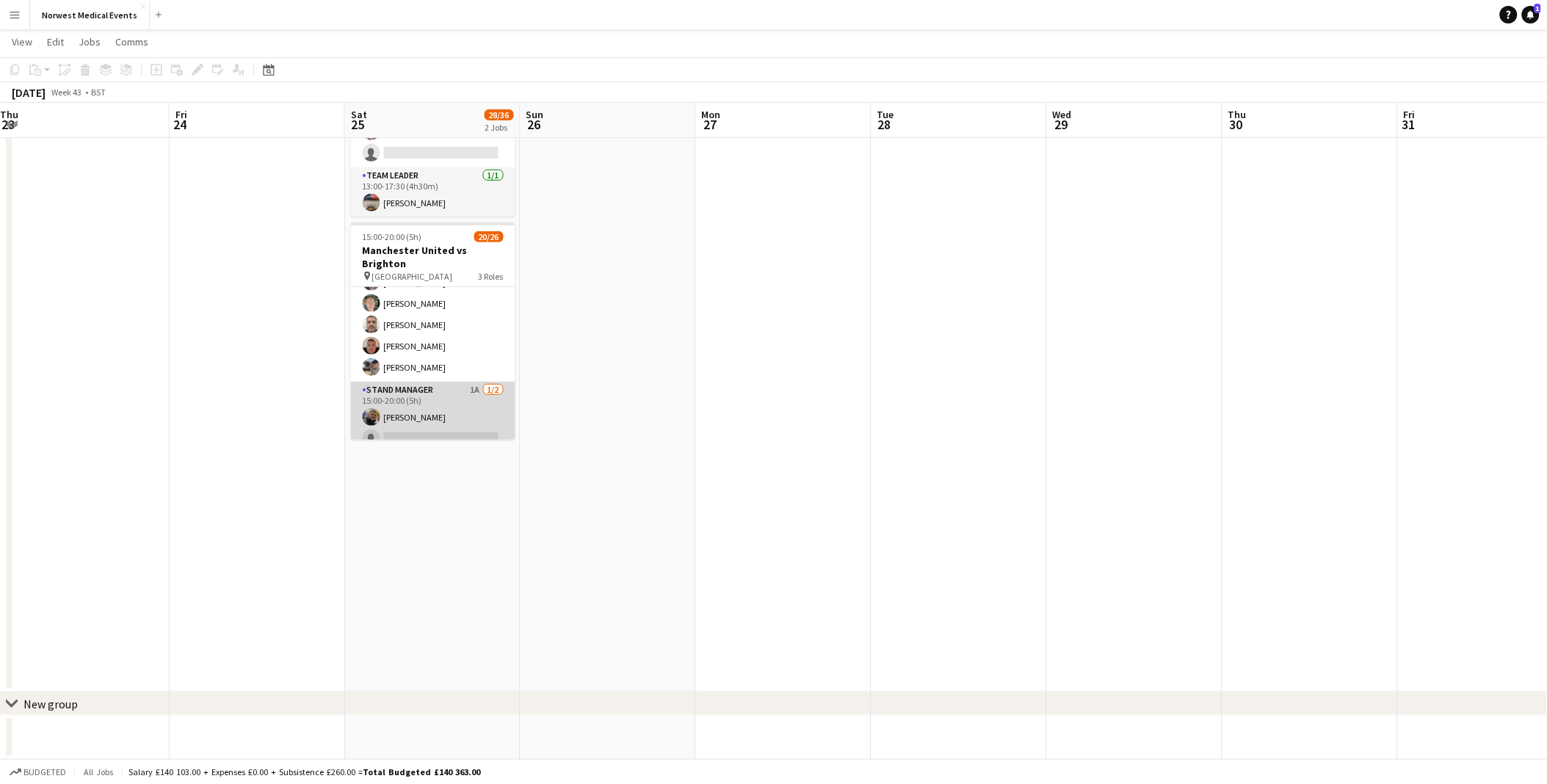
click at [441, 396] on app-card-role "Stand Manager 1A [DATE] 15:00-20:00 (5h) [PERSON_NAME] single-neutral-actions" at bounding box center [433, 417] width 165 height 71
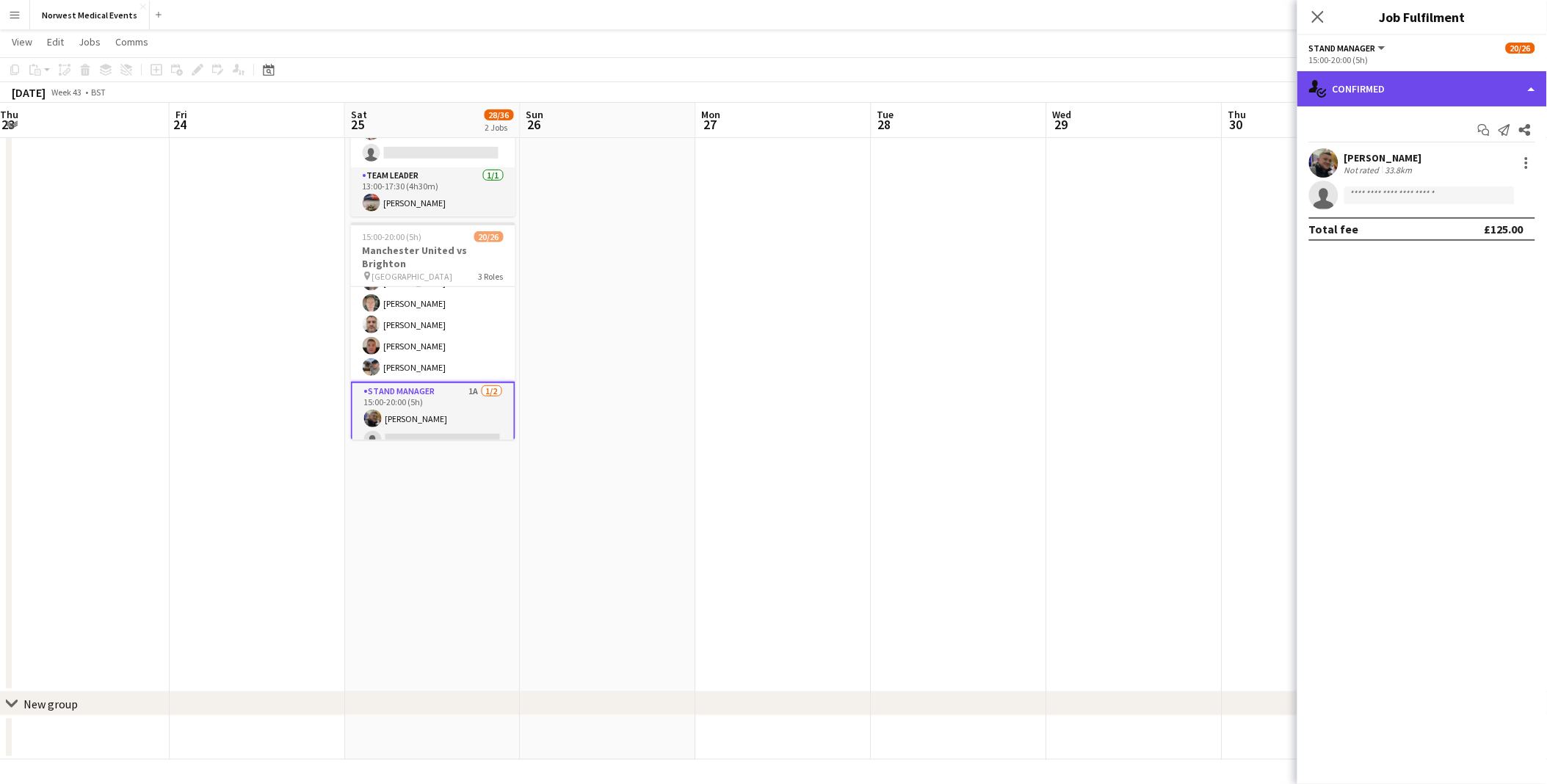
click at [1322, 91] on icon "single-neutral-actions-check-2" at bounding box center [1318, 89] width 18 height 18
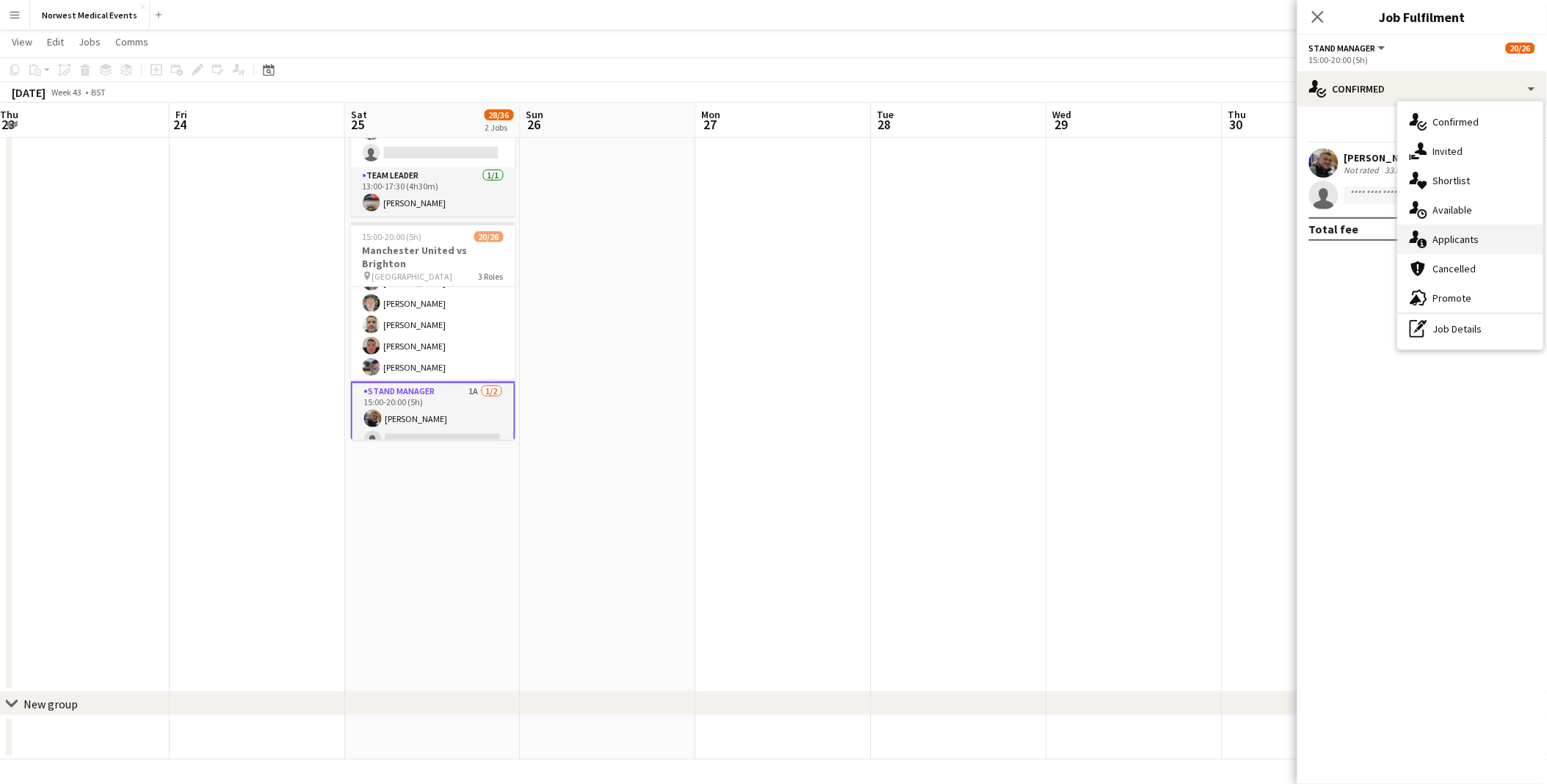
click at [1455, 239] on span "Applicants" at bounding box center [1456, 239] width 46 height 13
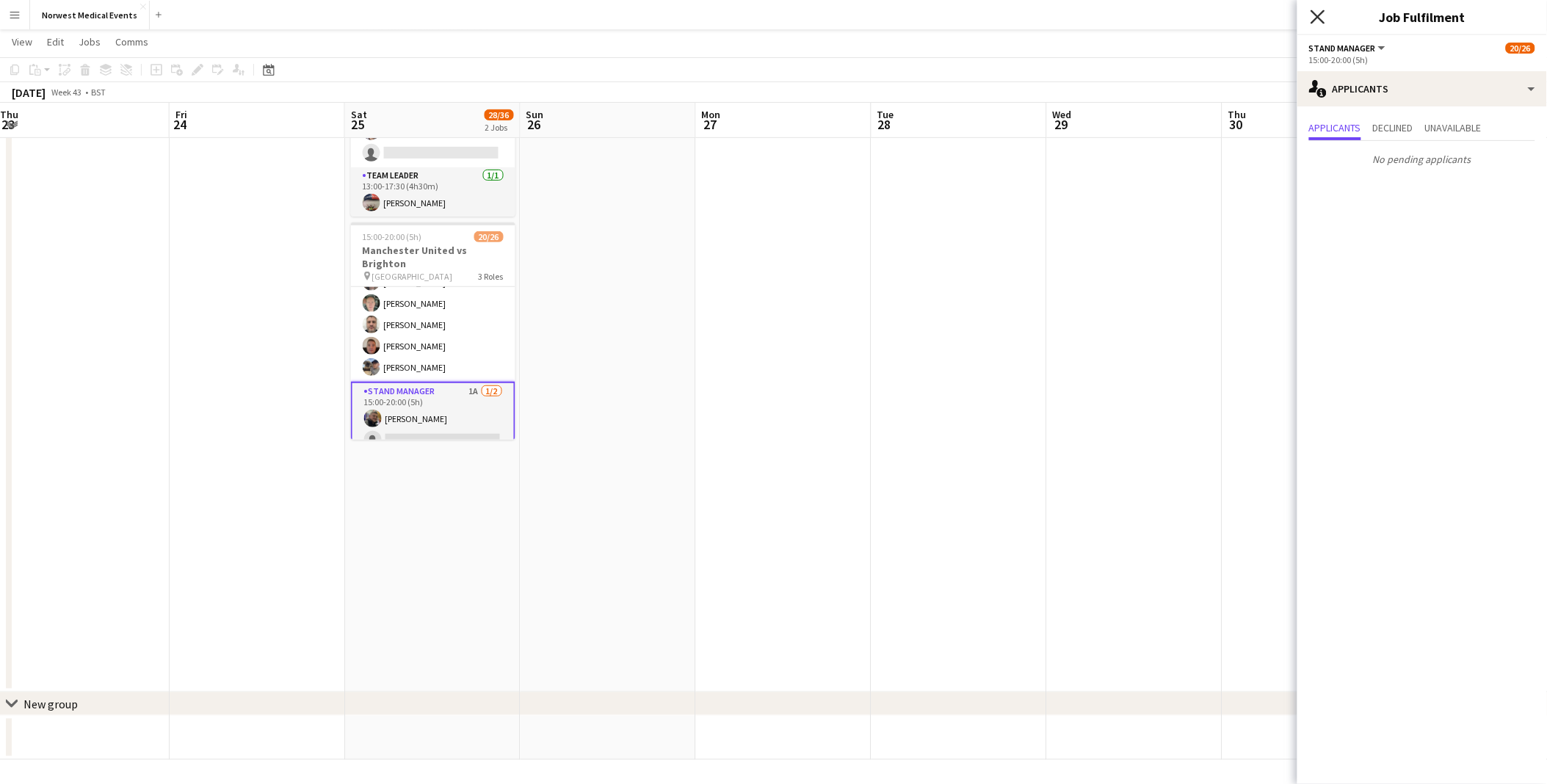
click at [1322, 18] on icon "Close pop-in" at bounding box center [1317, 16] width 14 height 14
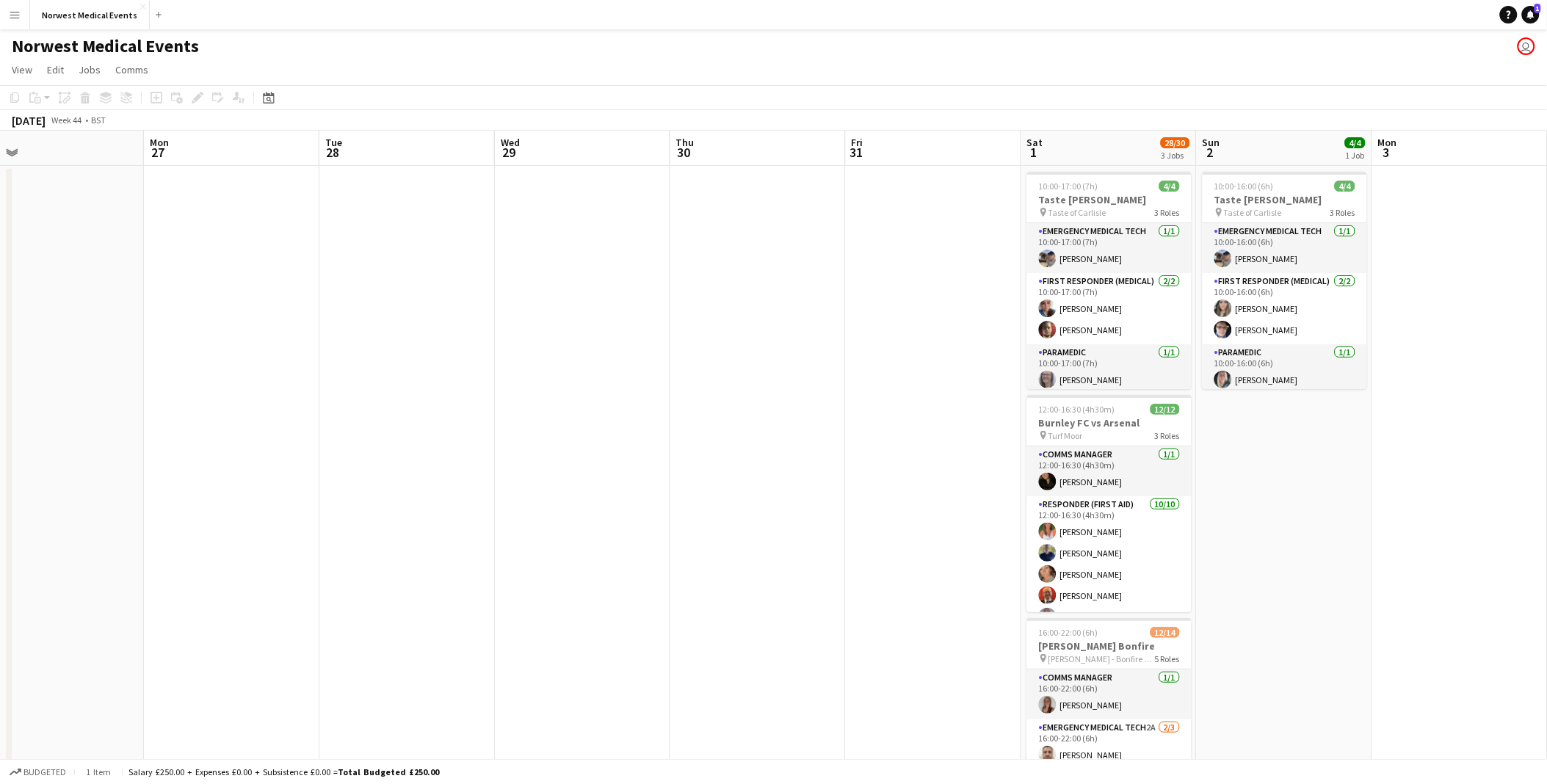
scroll to position [0, 580]
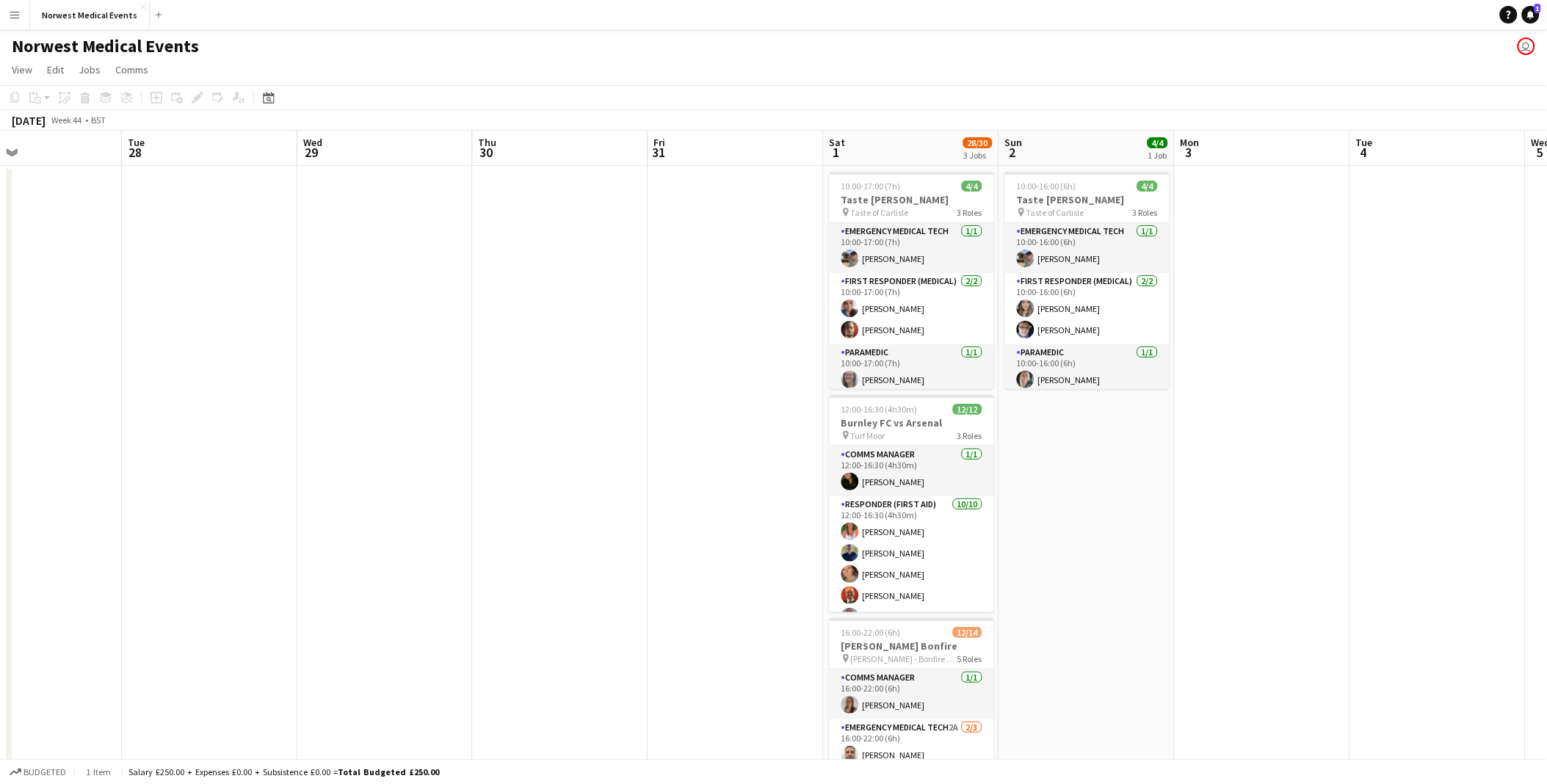
drag, startPoint x: 810, startPoint y: 470, endPoint x: 533, endPoint y: 469, distance: 277.0
click at [533, 469] on app-calendar-viewport "Fri 24 Sat 25 28/36 2 Jobs Sun 26 Mon 27 Tue 28 Wed 29 Thu 30 Fri 31 Sat 1 28/3…" at bounding box center [773, 532] width 1547 height 802
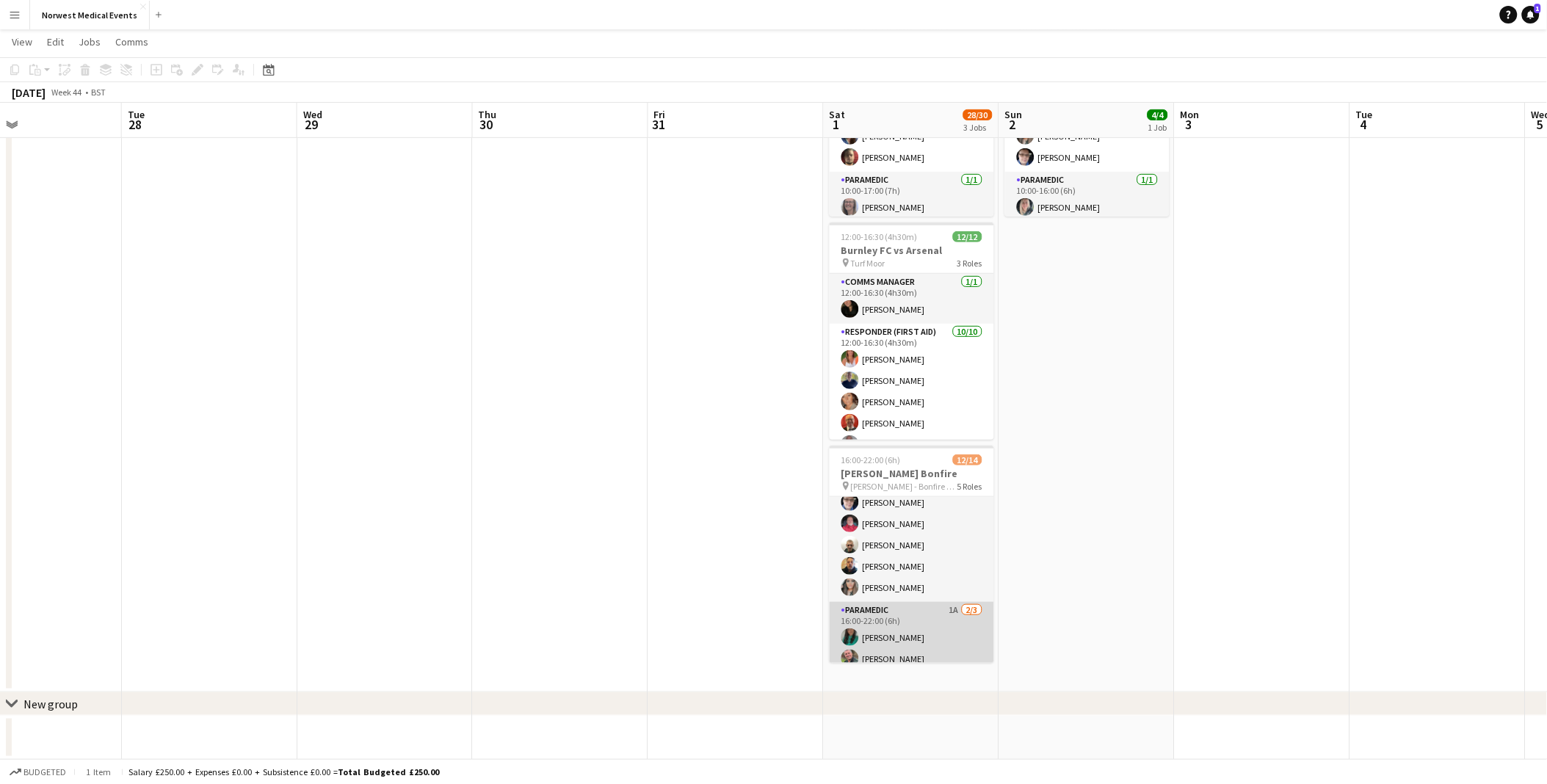
scroll to position [0, 0]
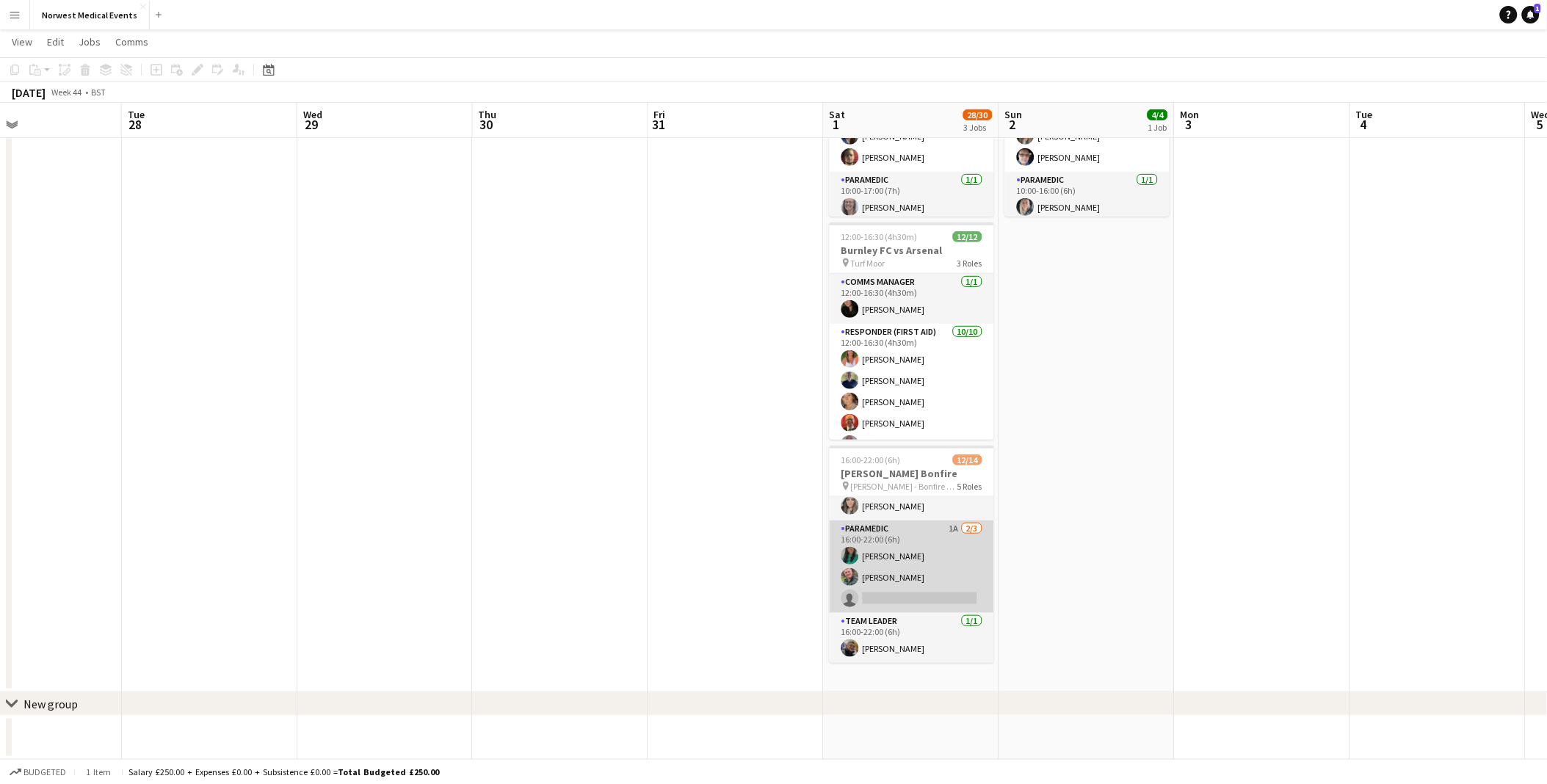
click at [926, 556] on app-card-role "Paramedic 1A [DATE] 16:00-22:00 (6h) [PERSON_NAME] [PERSON_NAME] single-neutral…" at bounding box center [912, 566] width 165 height 93
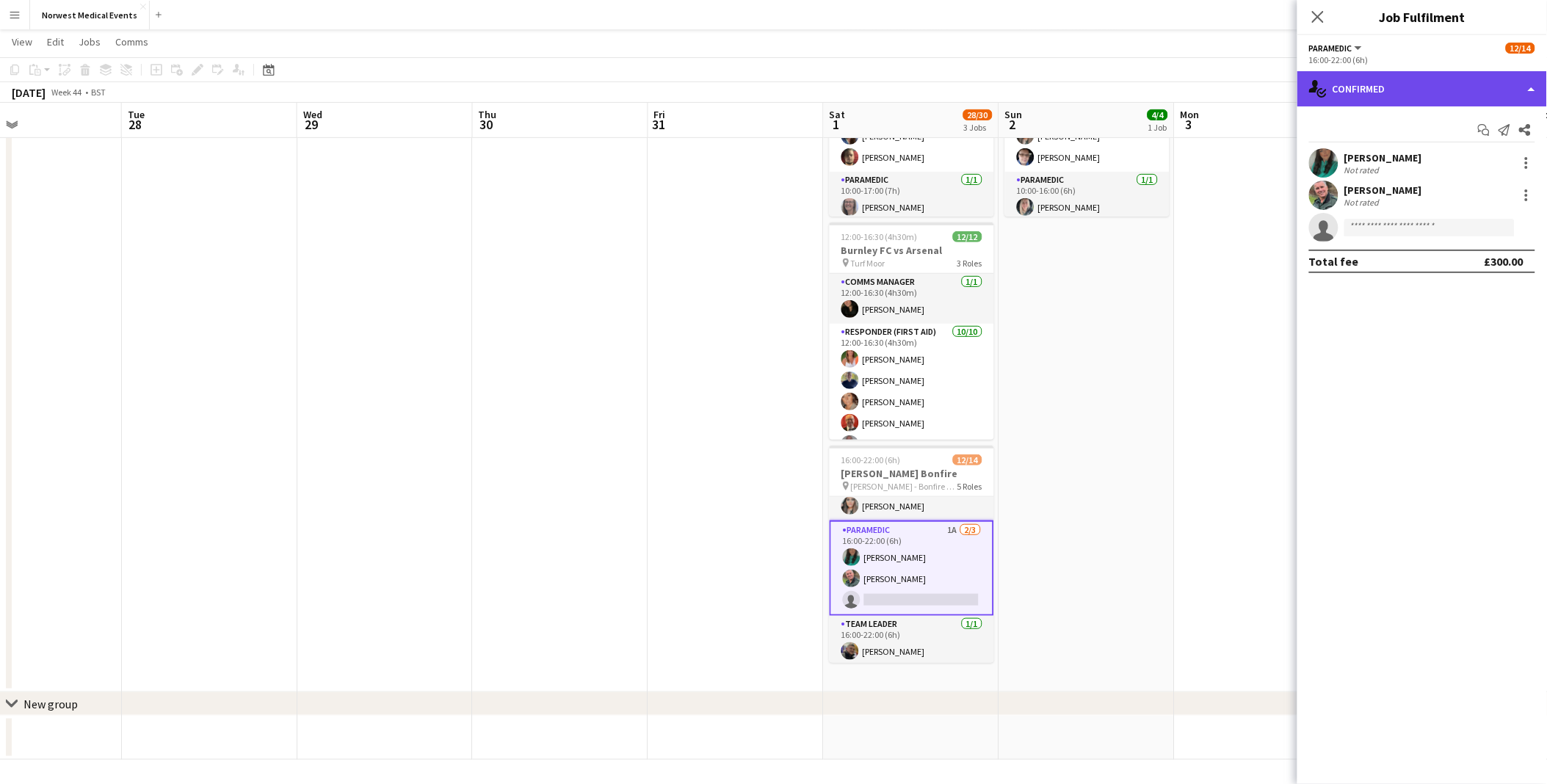
click at [1361, 89] on div "single-neutral-actions-check-2 Confirmed" at bounding box center [1422, 89] width 249 height 35
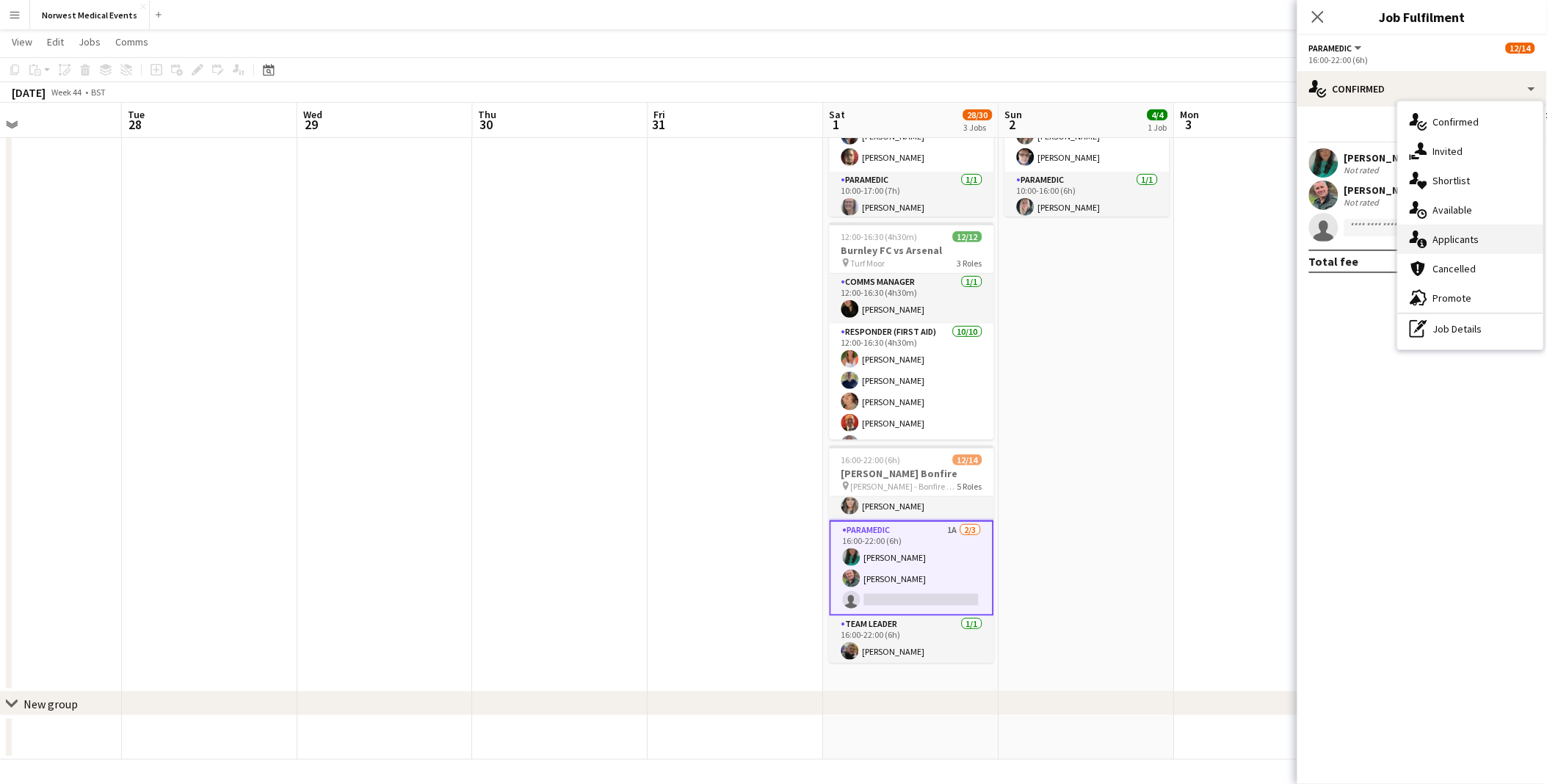
click at [1472, 230] on div "single-neutral-actions-information Applicants" at bounding box center [1470, 239] width 145 height 29
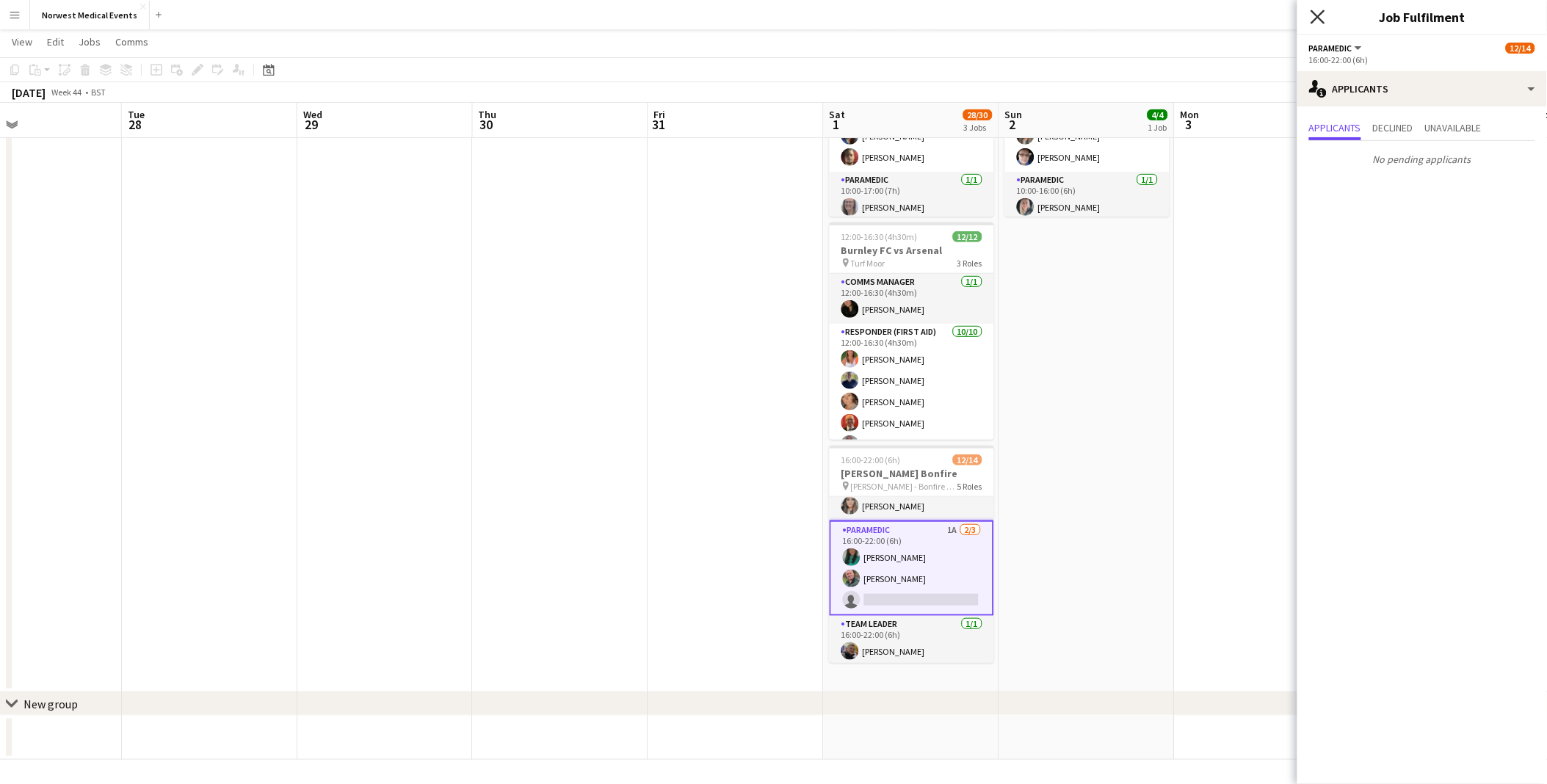
click at [1323, 16] on icon "Close pop-in" at bounding box center [1317, 16] width 14 height 14
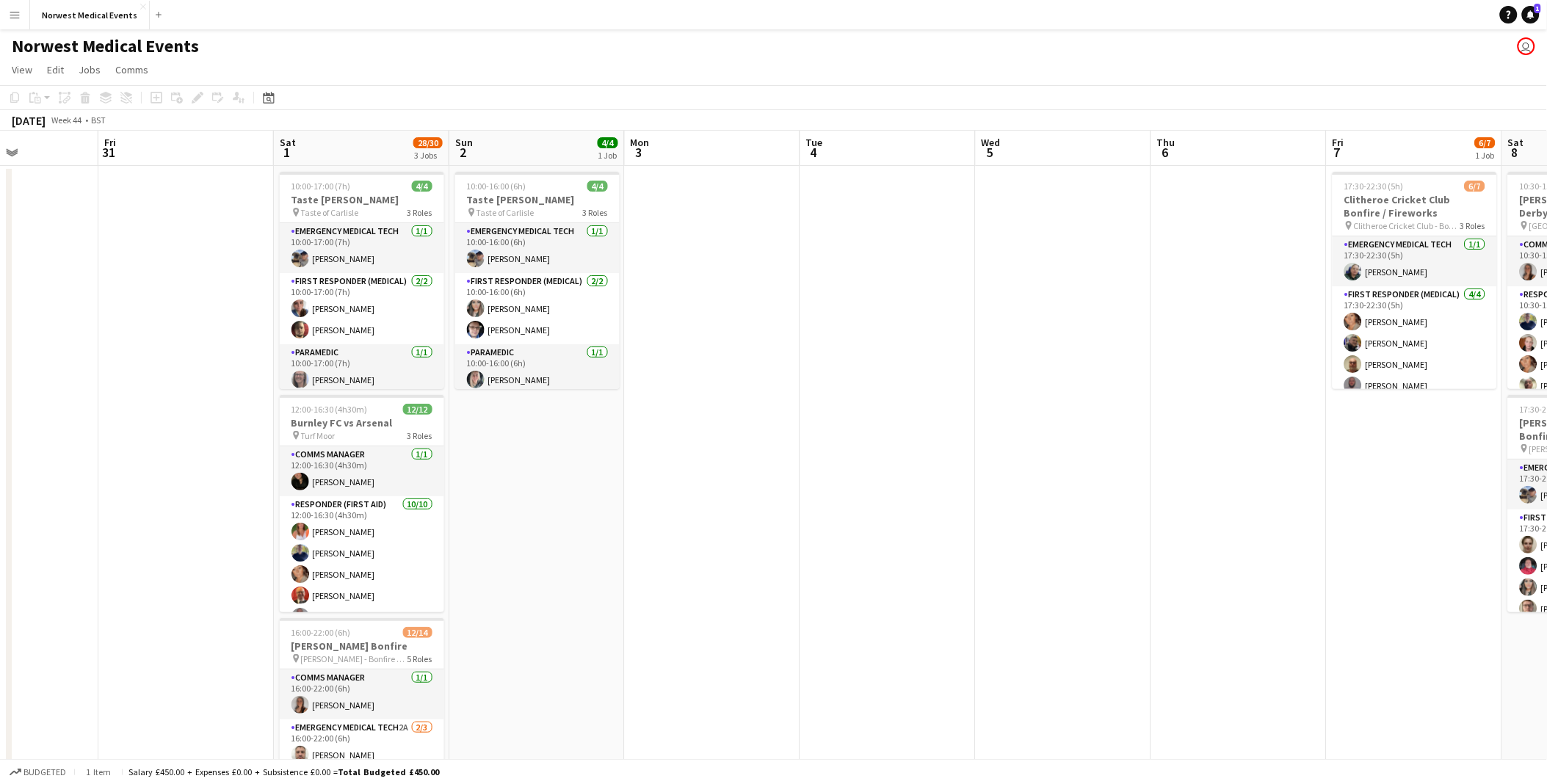
drag, startPoint x: 1358, startPoint y: 467, endPoint x: 457, endPoint y: 510, distance: 902.0
click at [457, 510] on app-calendar-viewport "Tue 28 Wed 29 Thu 30 Fri 31 Sat 1 28/30 3 Jobs Sun 2 4/4 1 Job Mon 3 Tue 4 Wed …" at bounding box center [773, 532] width 1547 height 802
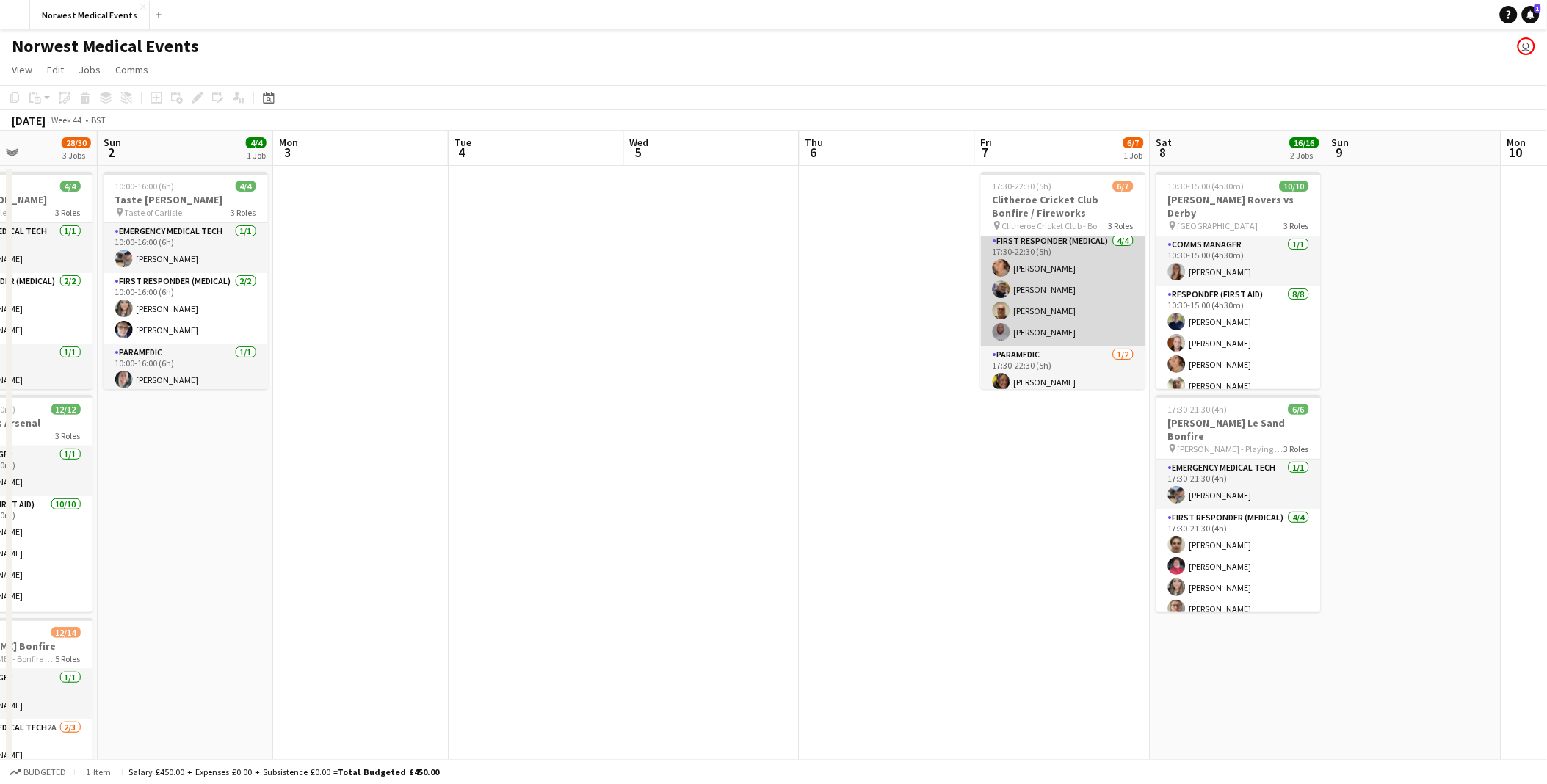
scroll to position [82, 0]
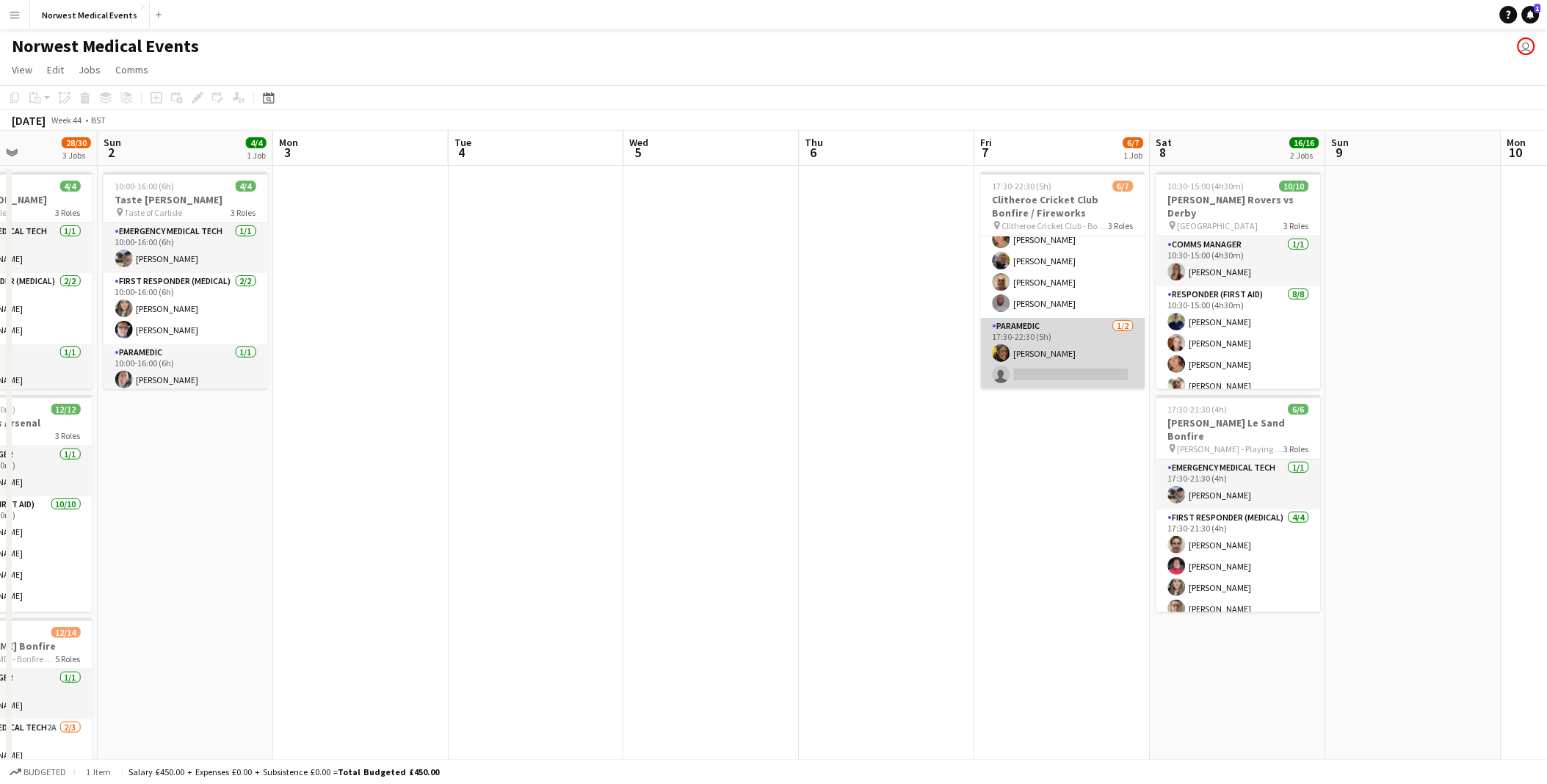
click at [1085, 369] on app-card-role "Paramedic [DATE] 17:30-22:30 (5h) [PERSON_NAME] single-neutral-actions" at bounding box center [1064, 353] width 165 height 71
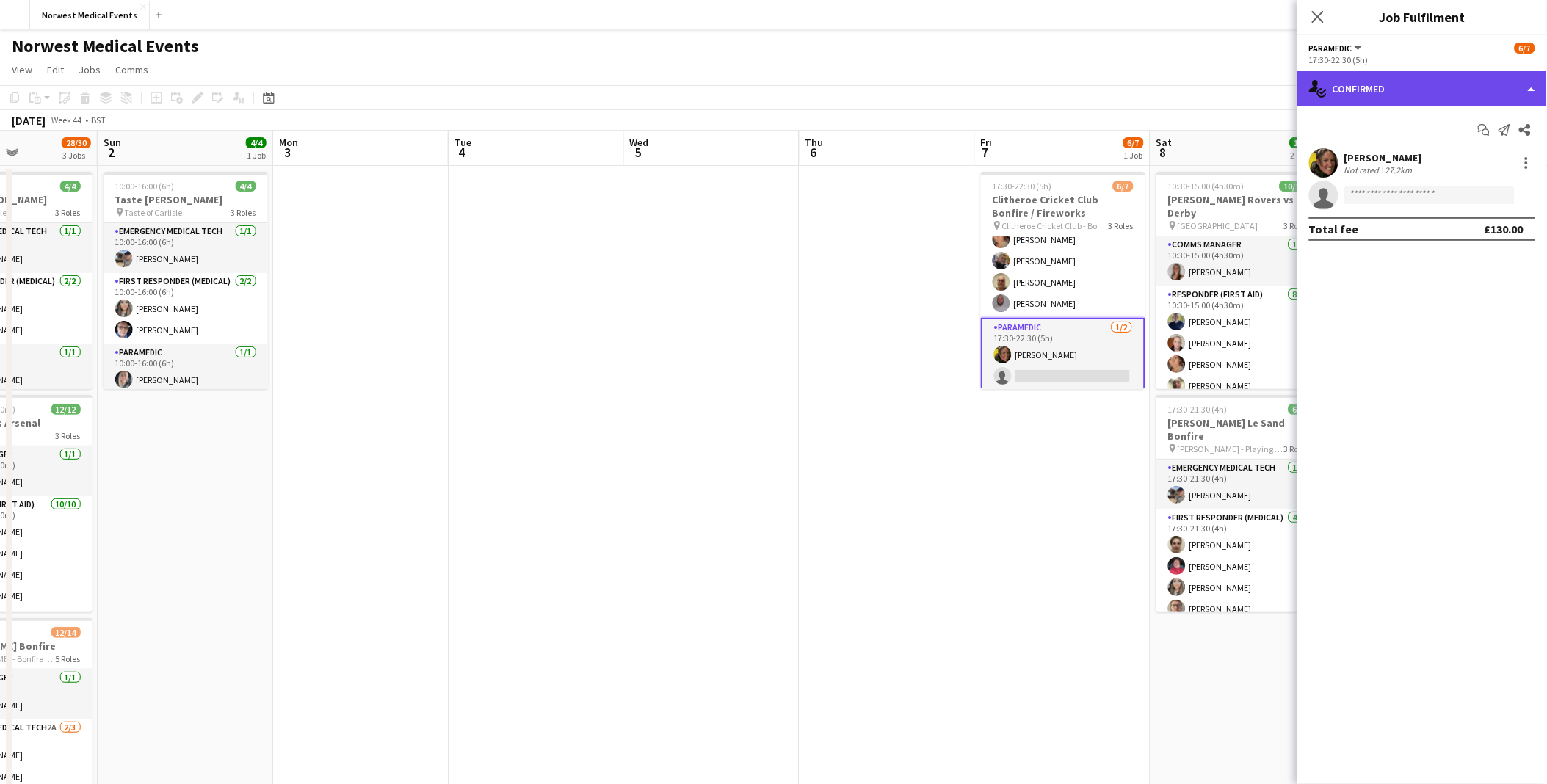
click at [1413, 94] on div "single-neutral-actions-check-2 Confirmed" at bounding box center [1422, 89] width 249 height 35
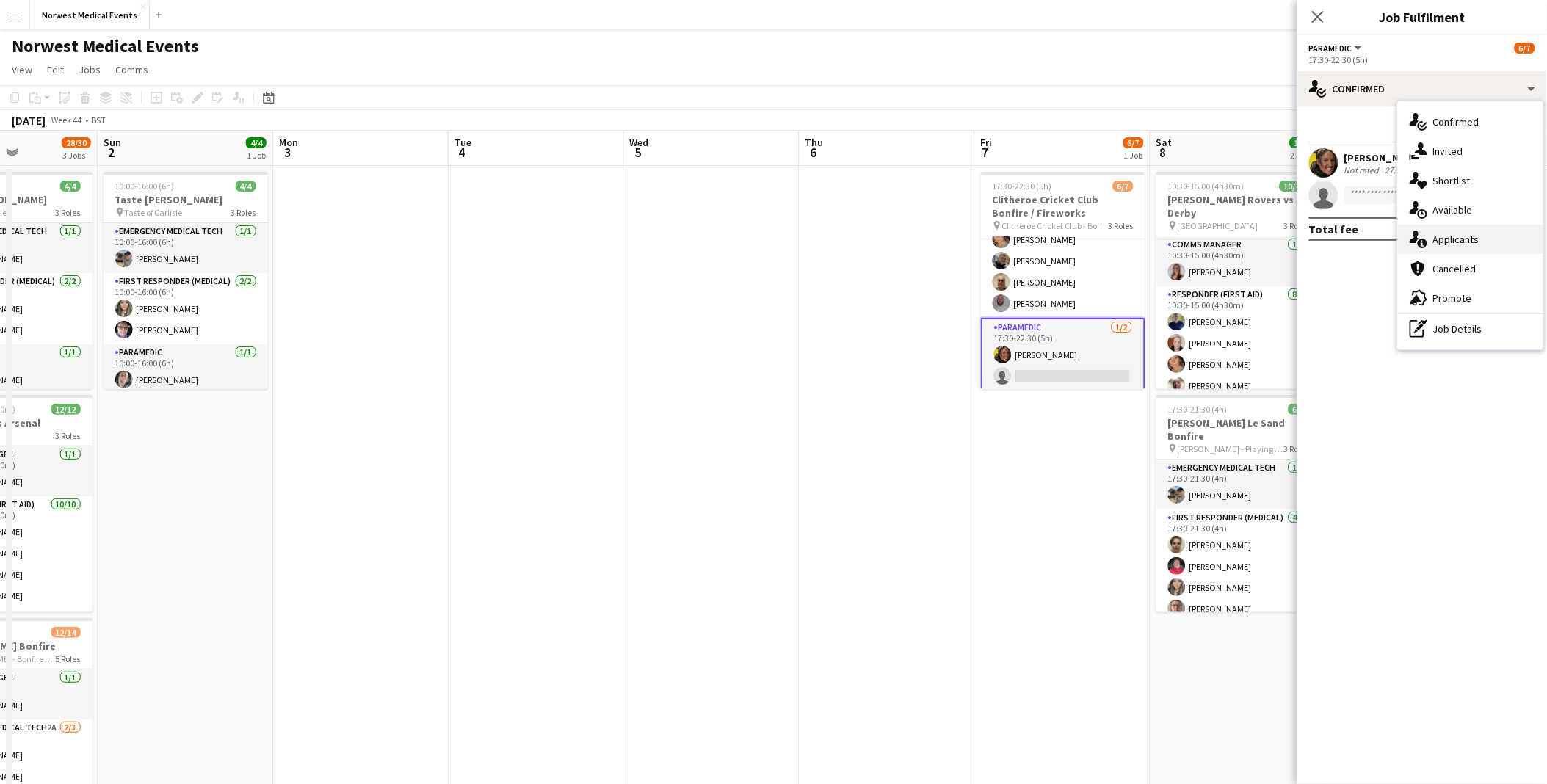
click at [1478, 244] on div "single-neutral-actions-information Applicants" at bounding box center [1470, 239] width 145 height 29
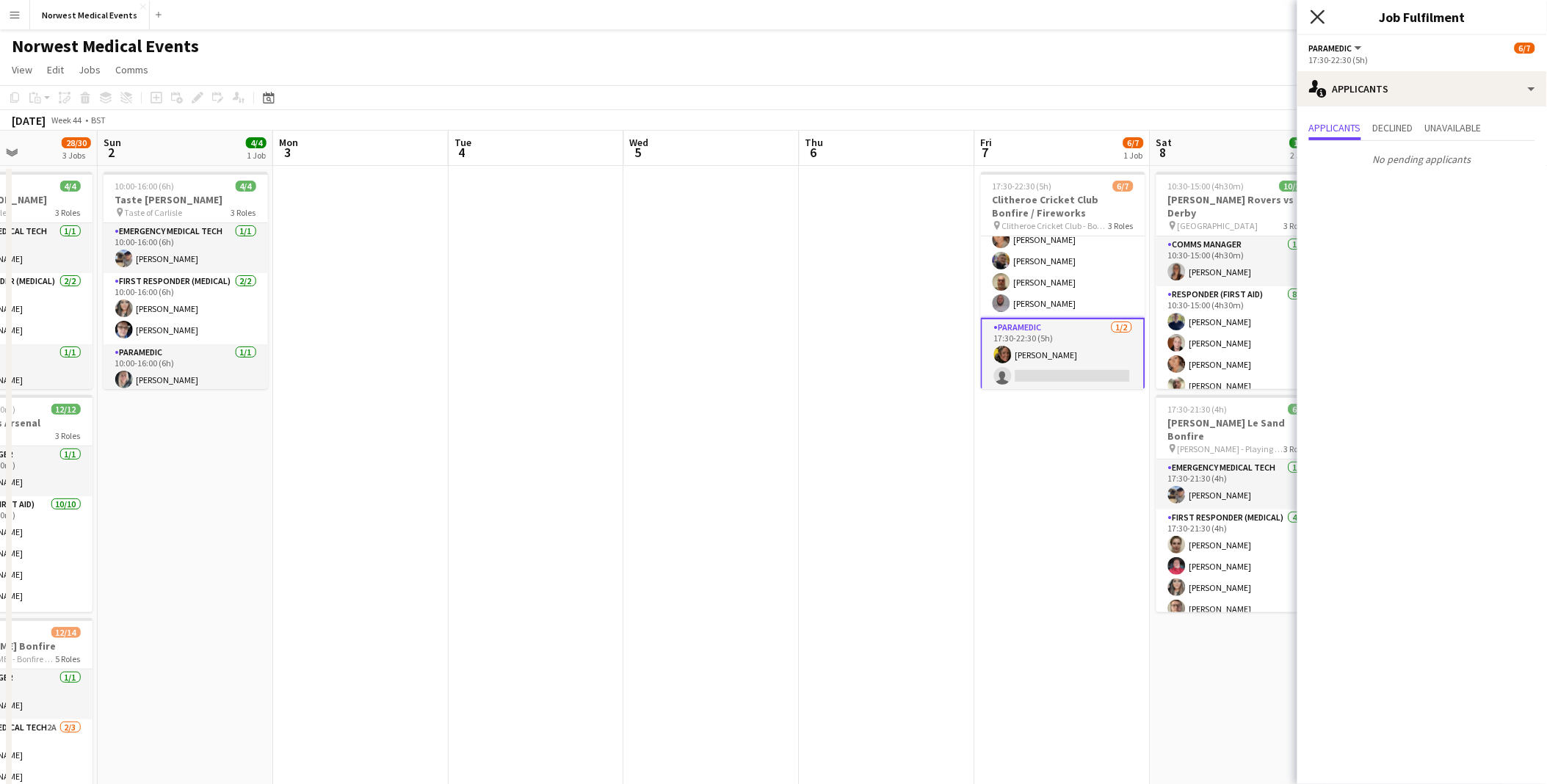
click at [1313, 17] on icon "Close pop-in" at bounding box center [1317, 16] width 14 height 14
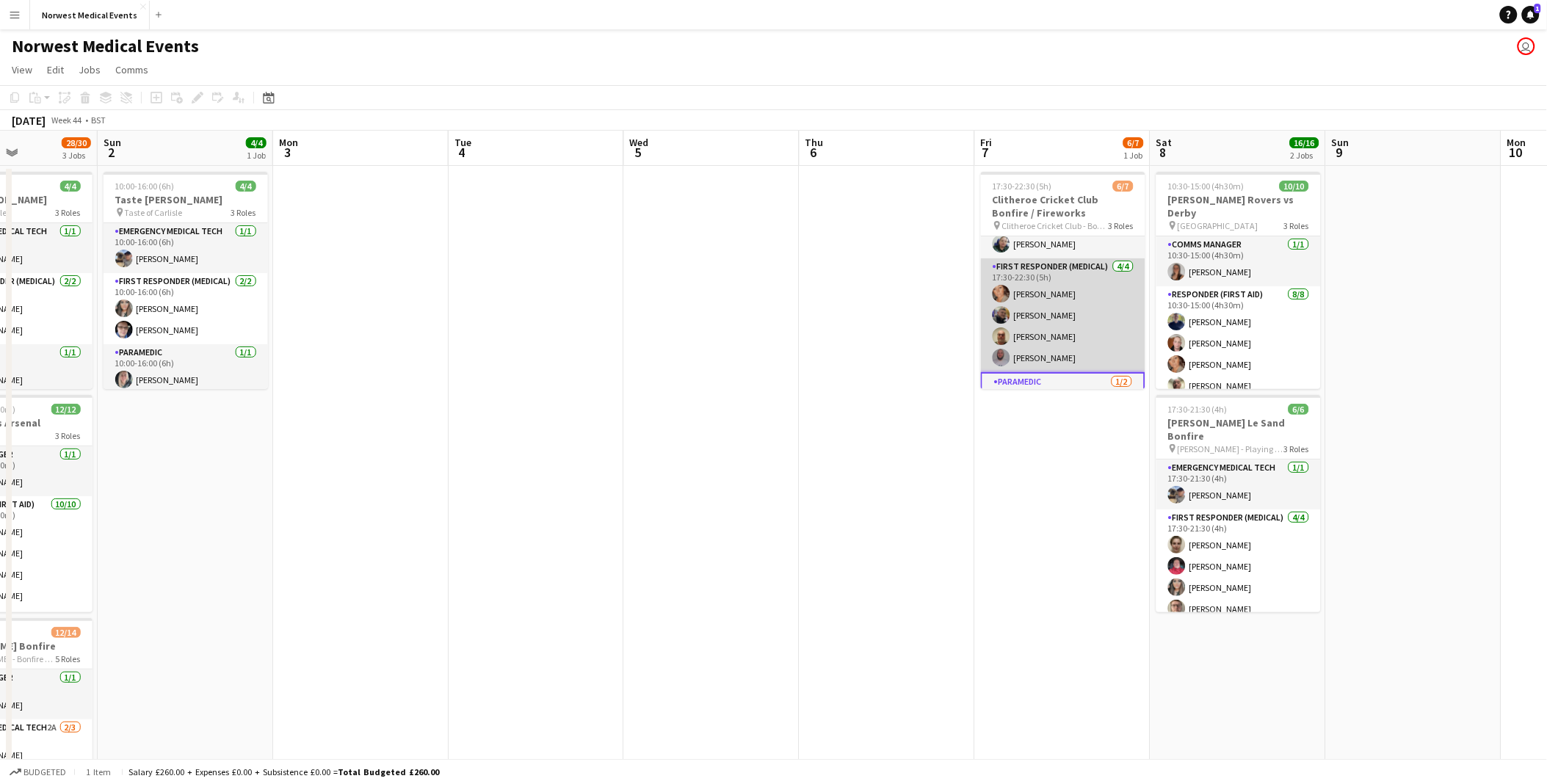
scroll to position [0, 0]
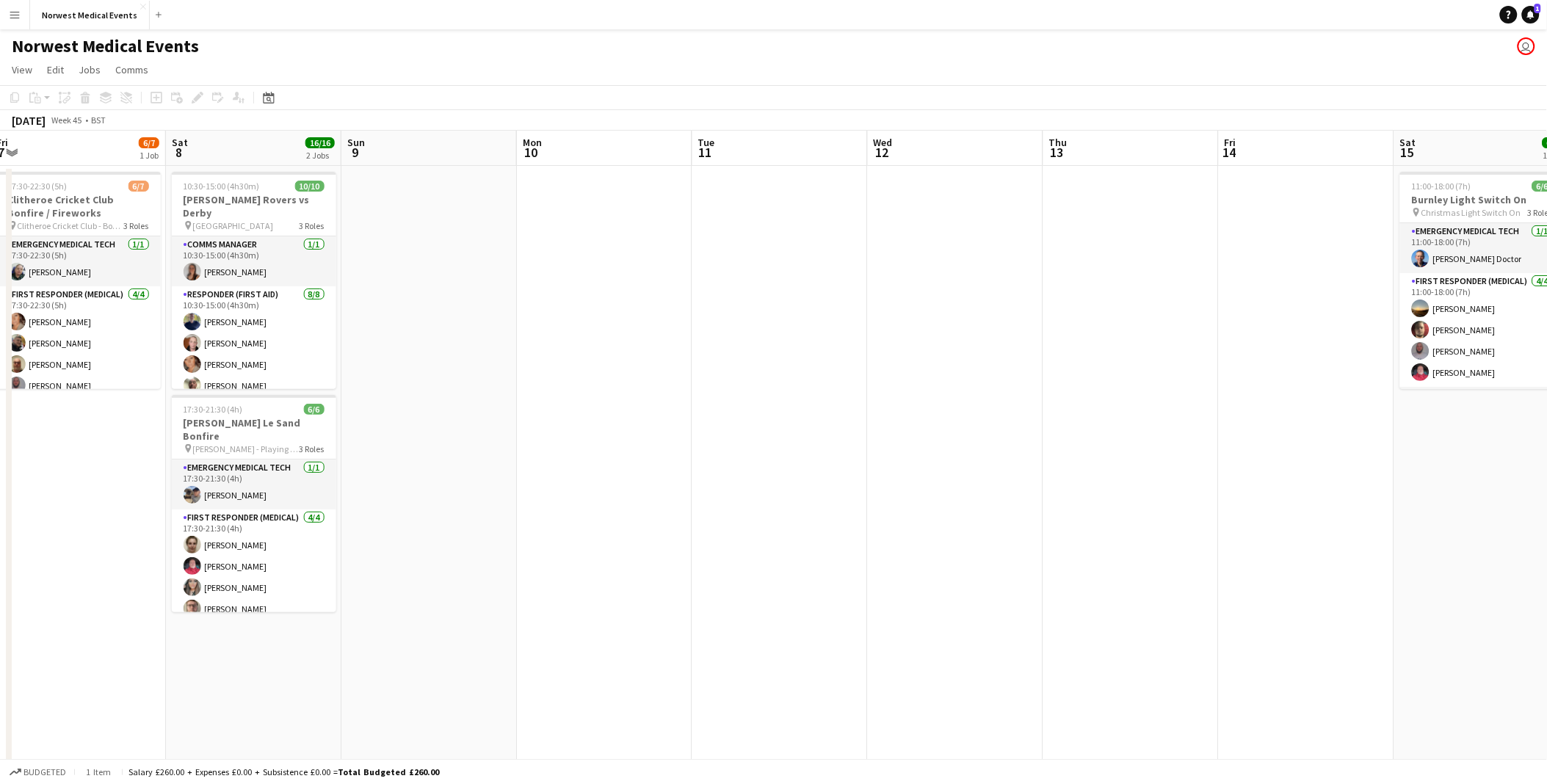
drag, startPoint x: 1031, startPoint y: 490, endPoint x: -232, endPoint y: 500, distance: 1263.0
click at [0, 500] on html "Menu Boards Boards Boards All jobs Status Workforce Workforce My Workforce Recr…" at bounding box center [773, 478] width 1547 height 957
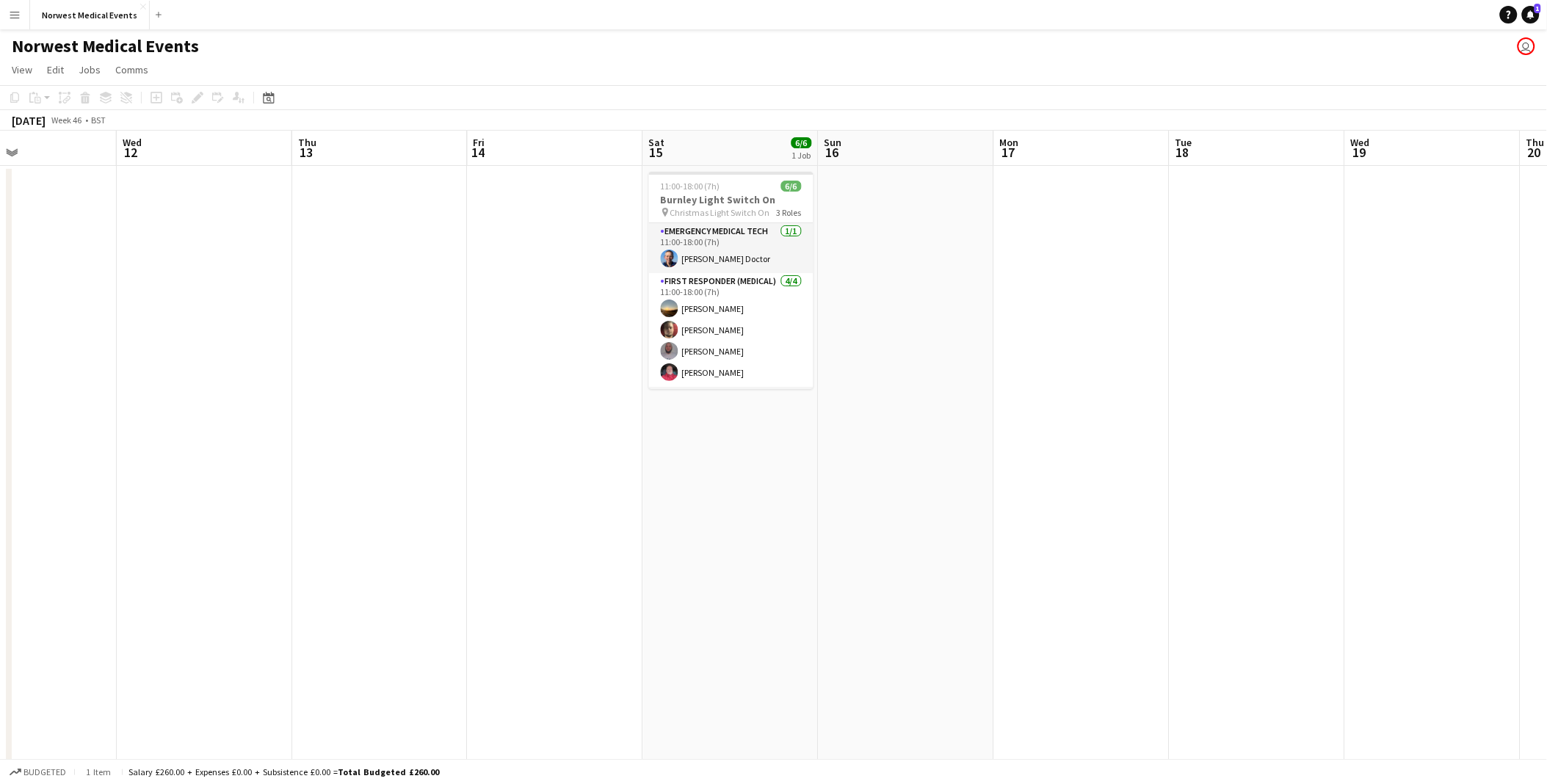
drag, startPoint x: 1223, startPoint y: 458, endPoint x: 295, endPoint y: 530, distance: 930.8
click at [295, 530] on app-calendar-viewport "Sat 8 16/16 2 Jobs Sun 9 Mon 10 Tue 11 Wed 12 Thu 13 Fri 14 Sat 15 6/6 1 Job Su…" at bounding box center [773, 532] width 1547 height 802
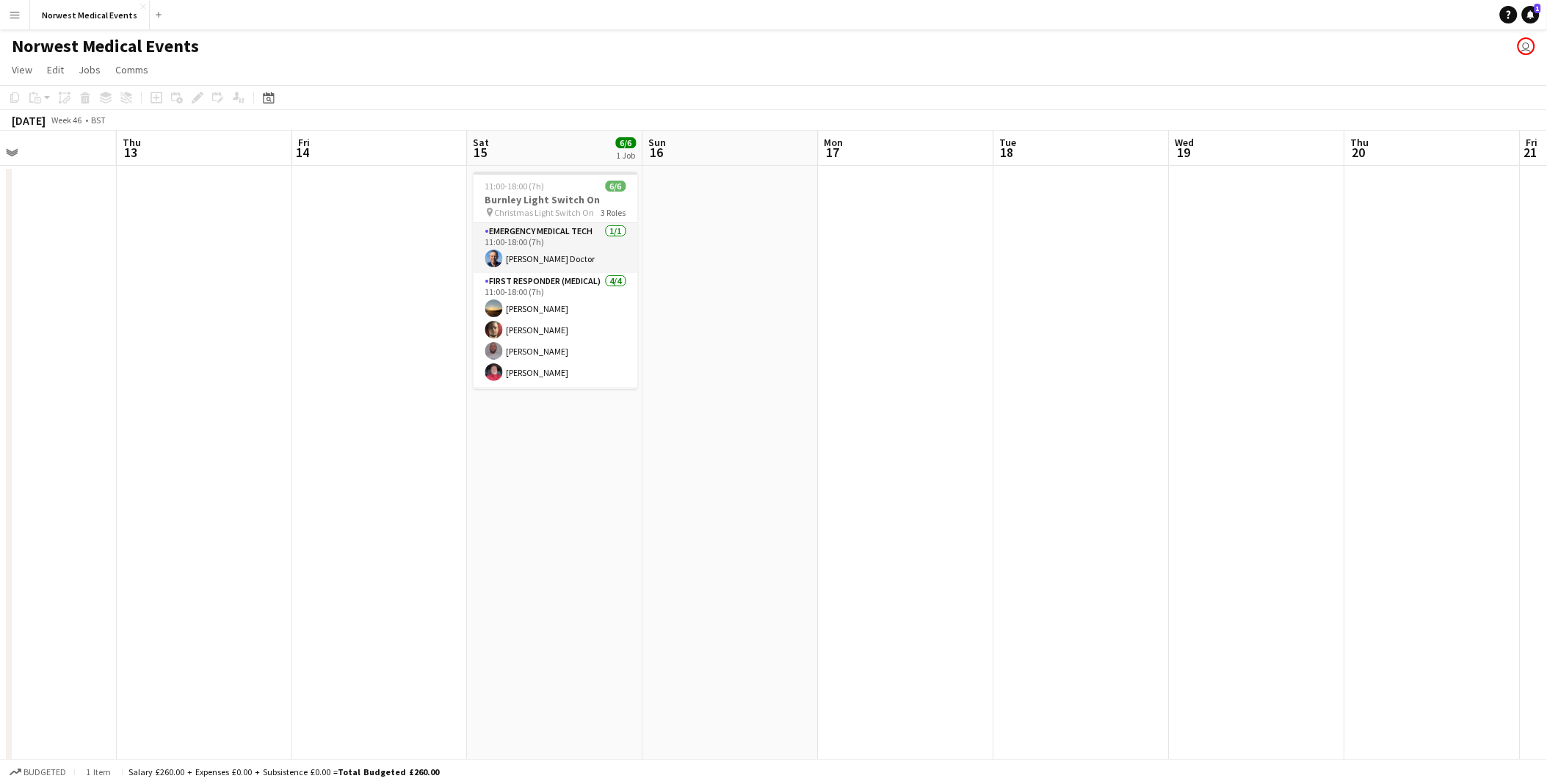
scroll to position [0, 586]
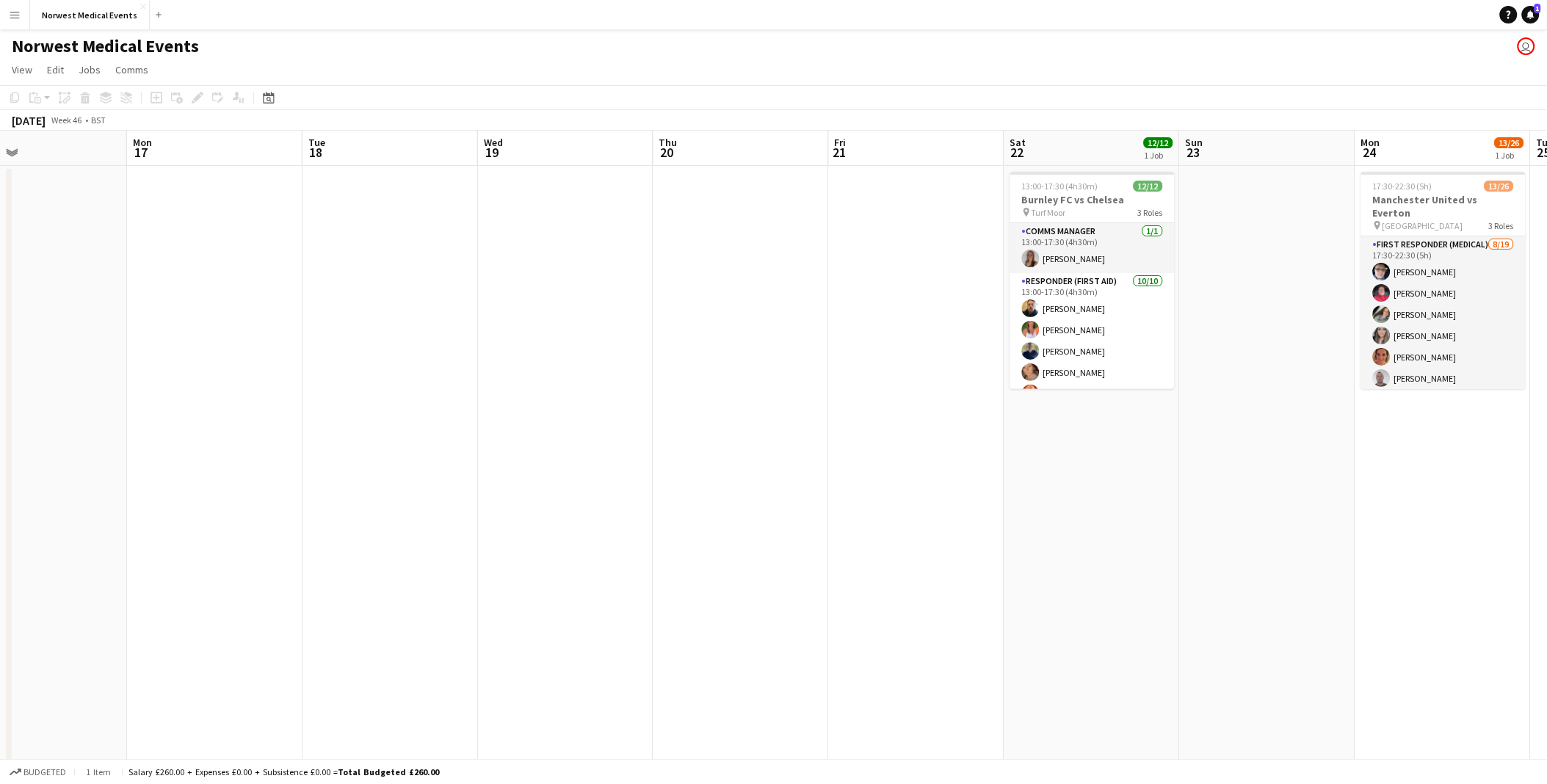
drag, startPoint x: 1076, startPoint y: 496, endPoint x: 385, endPoint y: 496, distance: 691.0
click at [385, 496] on app-calendar-viewport "Fri 14 Sat 15 6/6 1 Job Sun 16 Mon 17 Tue 18 Wed 19 Thu 20 Fri 21 Sat 22 12/12 …" at bounding box center [773, 532] width 1547 height 802
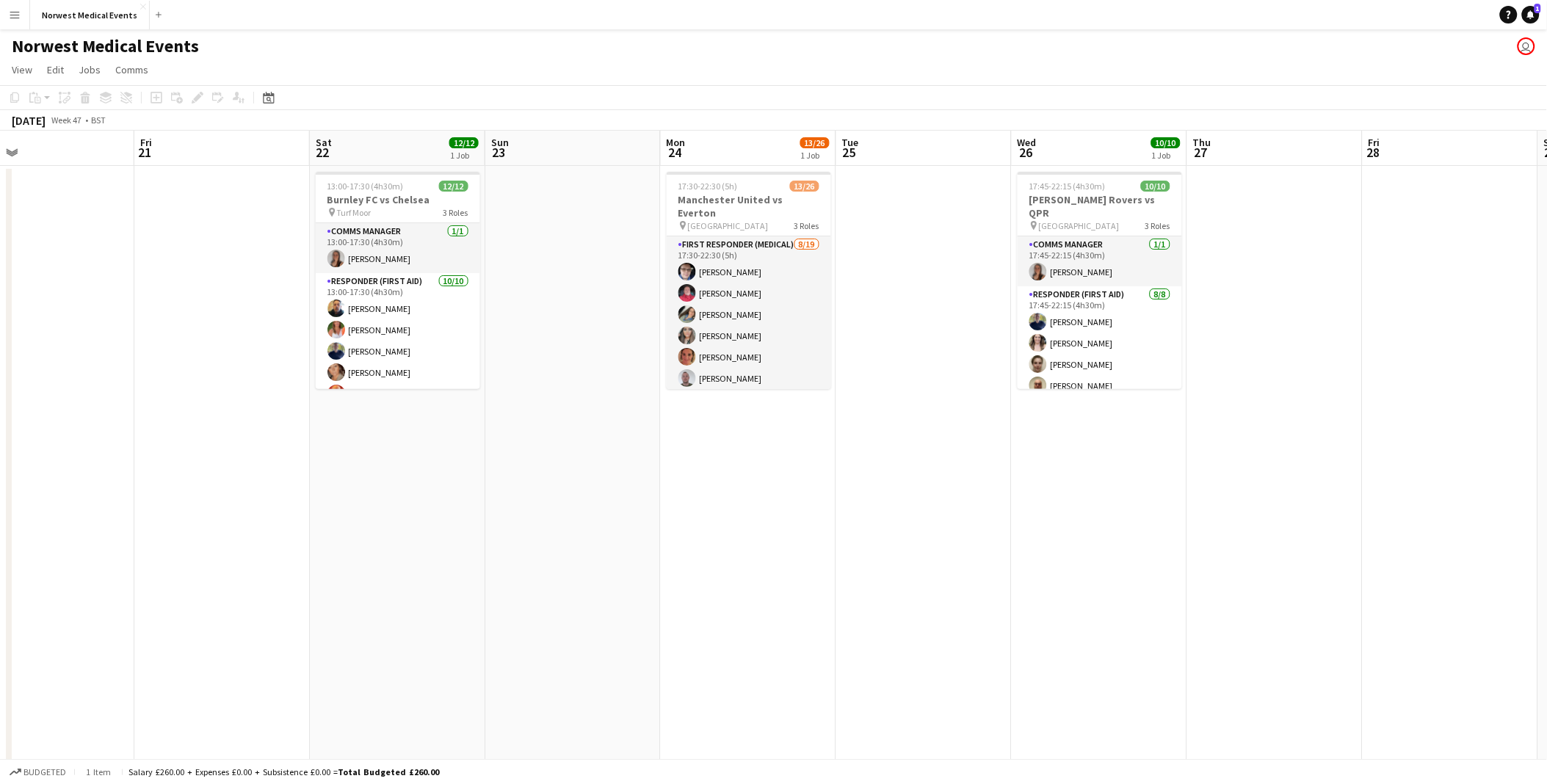
scroll to position [0, 481]
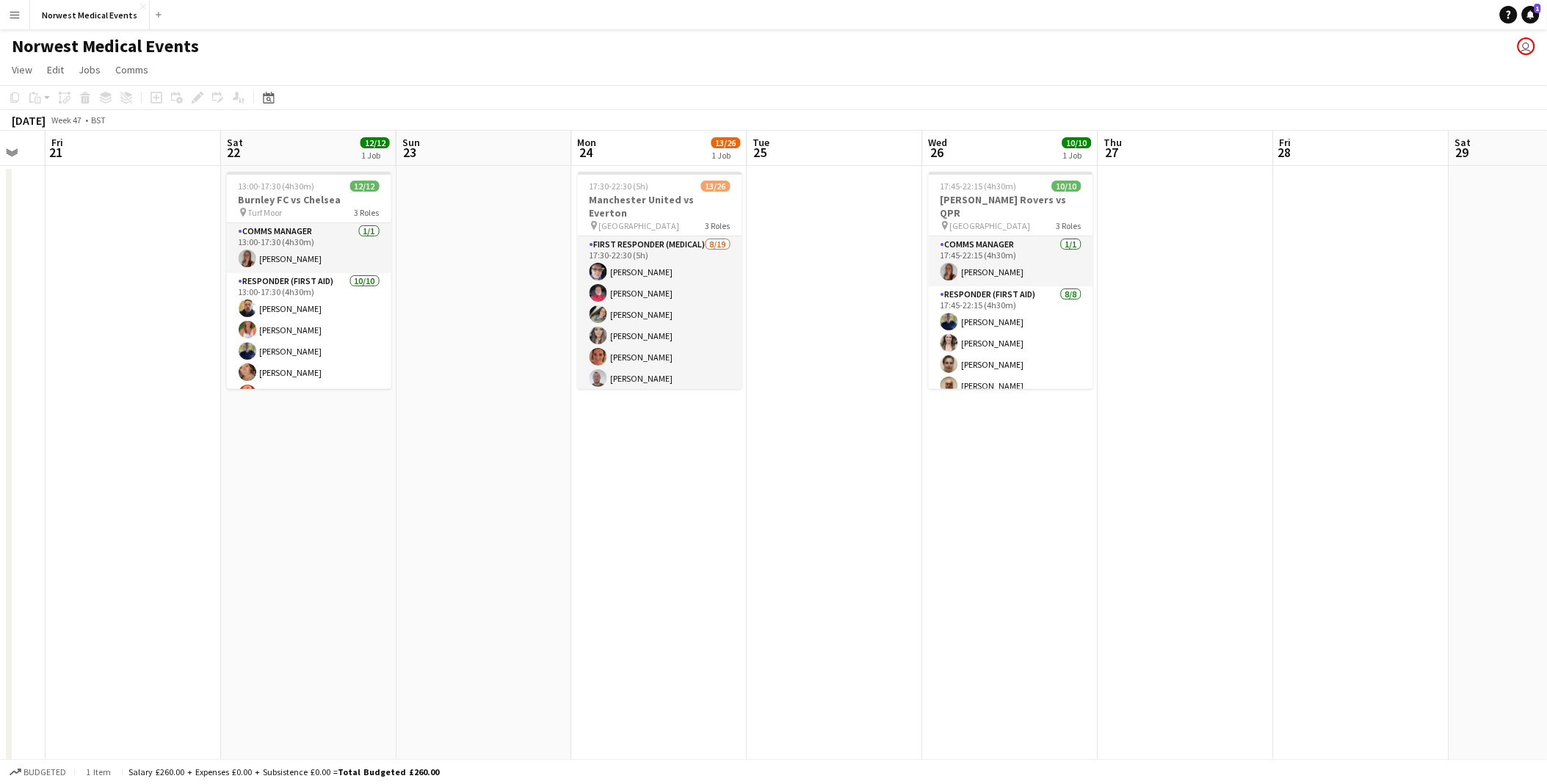
drag, startPoint x: 325, startPoint y: 496, endPoint x: 232, endPoint y: 492, distance: 93.1
click at [232, 492] on app-calendar-viewport "Tue 18 Wed 19 Thu 20 Fri 21 Sat 22 12/12 1 Job Sun 23 Mon 24 13/26 1 Job Tue 25…" at bounding box center [773, 532] width 1547 height 802
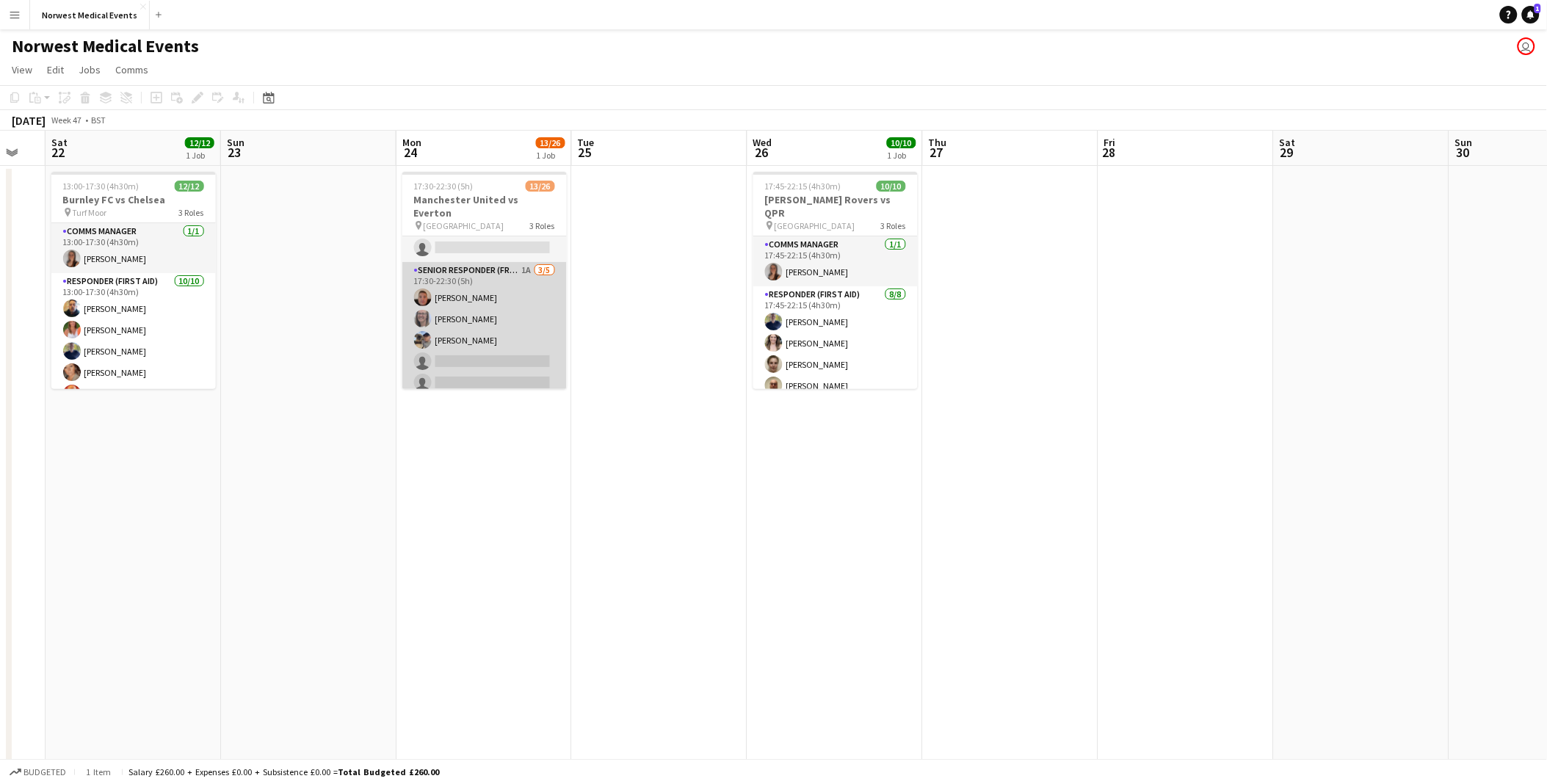
scroll to position [473, 0]
click at [477, 257] on app-card-role "Senior Responder (FREC 4 or Above) 1A [DATE] 17:30-22:30 (5h) [PERSON_NAME] [PE…" at bounding box center [485, 263] width 165 height 135
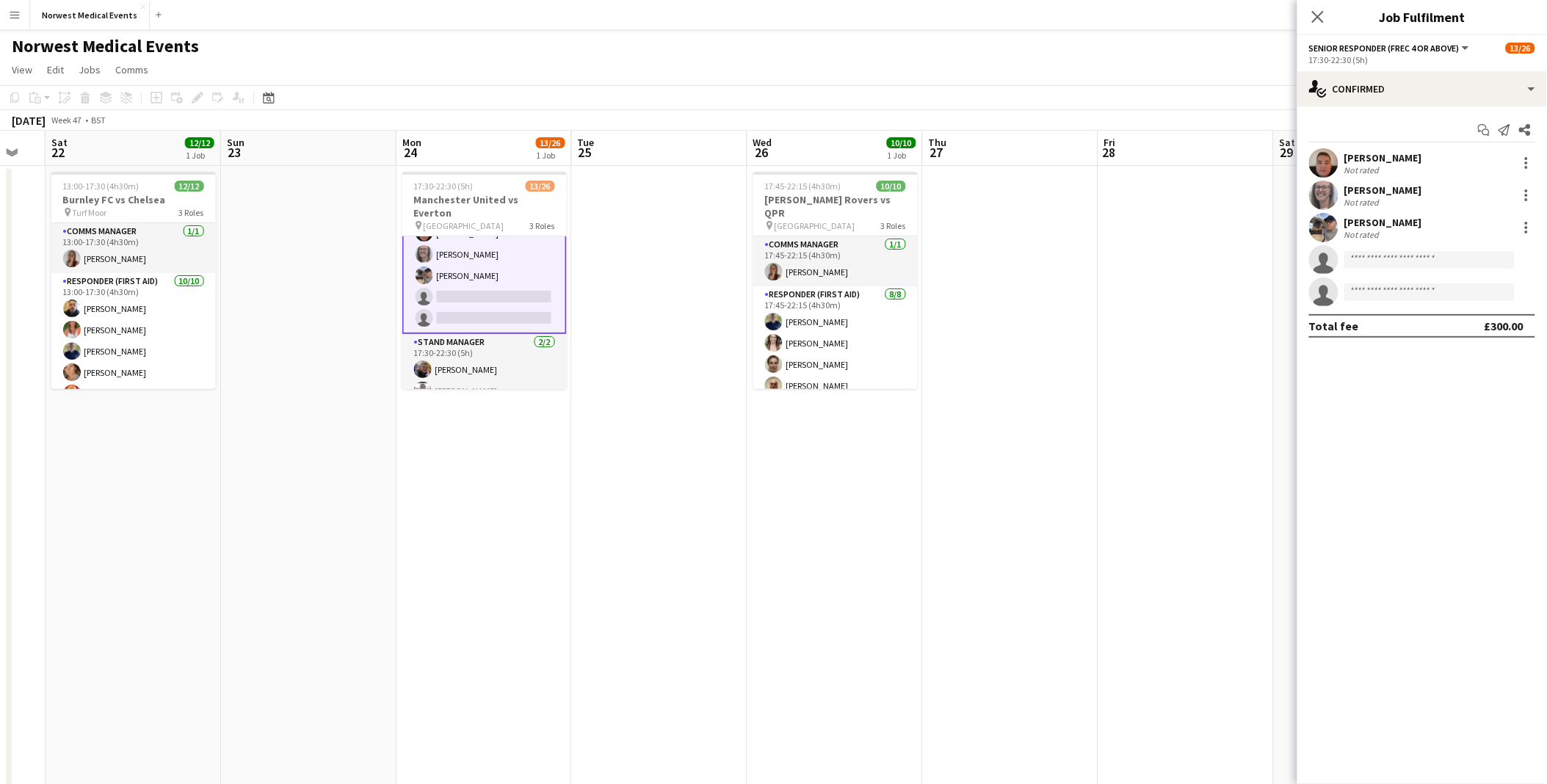
scroll to position [474, 0]
click at [1405, 79] on div "single-neutral-actions-check-2 Confirmed" at bounding box center [1422, 89] width 249 height 35
click at [1464, 244] on span "Applicants" at bounding box center [1456, 239] width 46 height 13
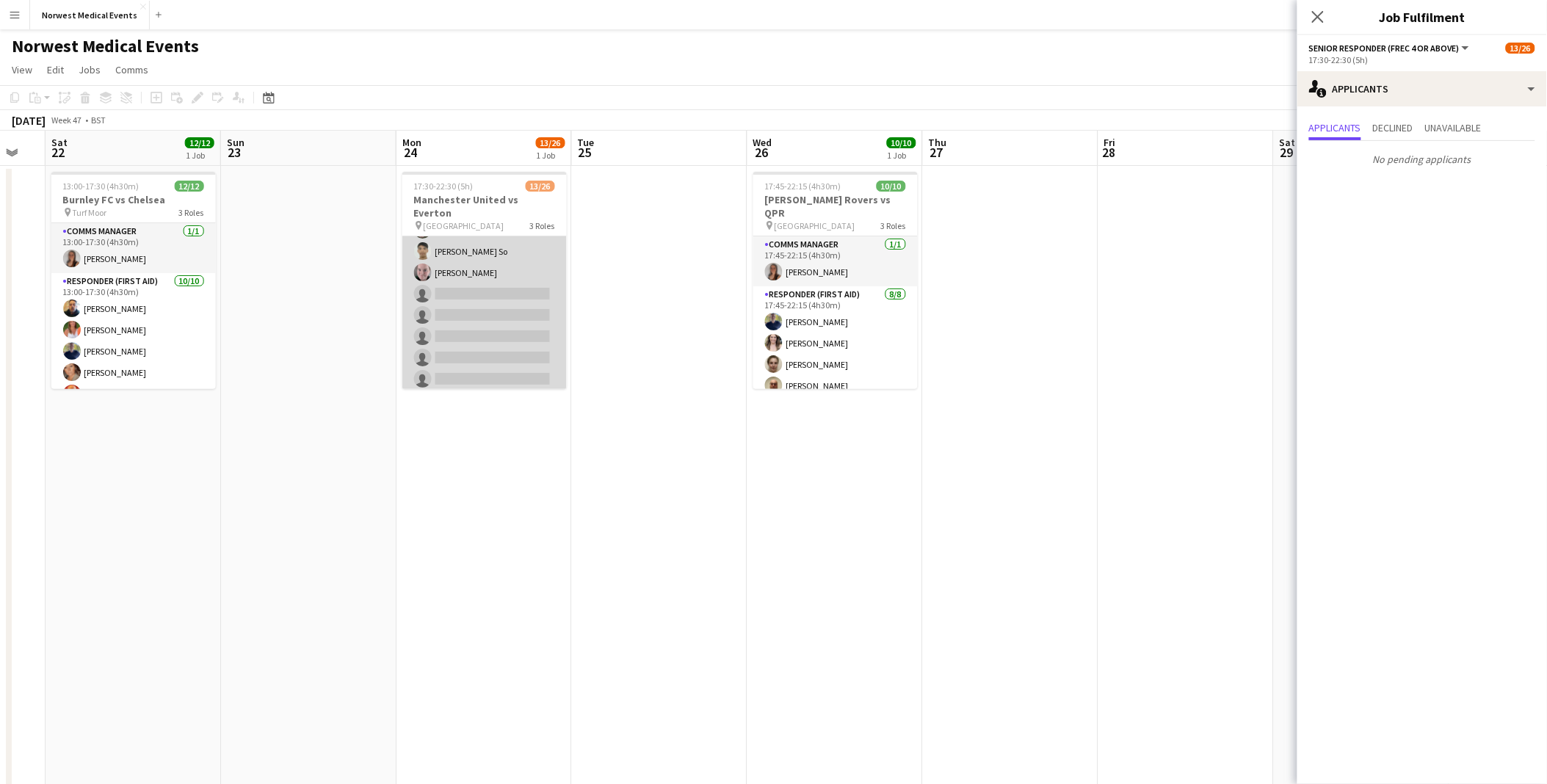
click at [512, 298] on app-card-role "First Responder (Medical) [DATE] 17:30-22:30 (5h) [PERSON_NAME] [PERSON_NAME] […" at bounding box center [485, 304] width 165 height 433
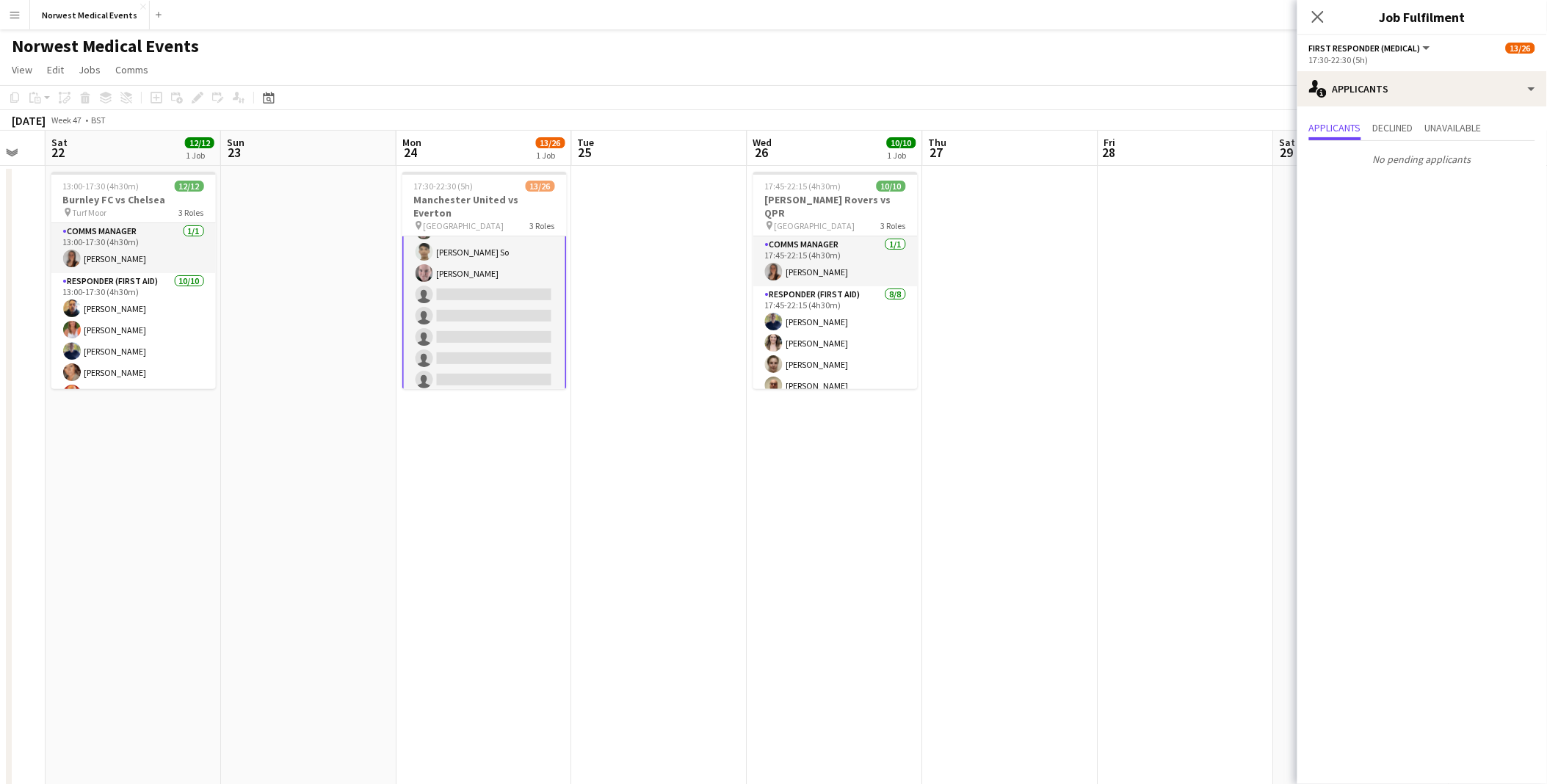
scroll to position [0, 0]
click at [1313, 7] on div "Close pop-in" at bounding box center [1318, 17] width 41 height 34
click at [1316, 19] on icon at bounding box center [1317, 16] width 14 height 14
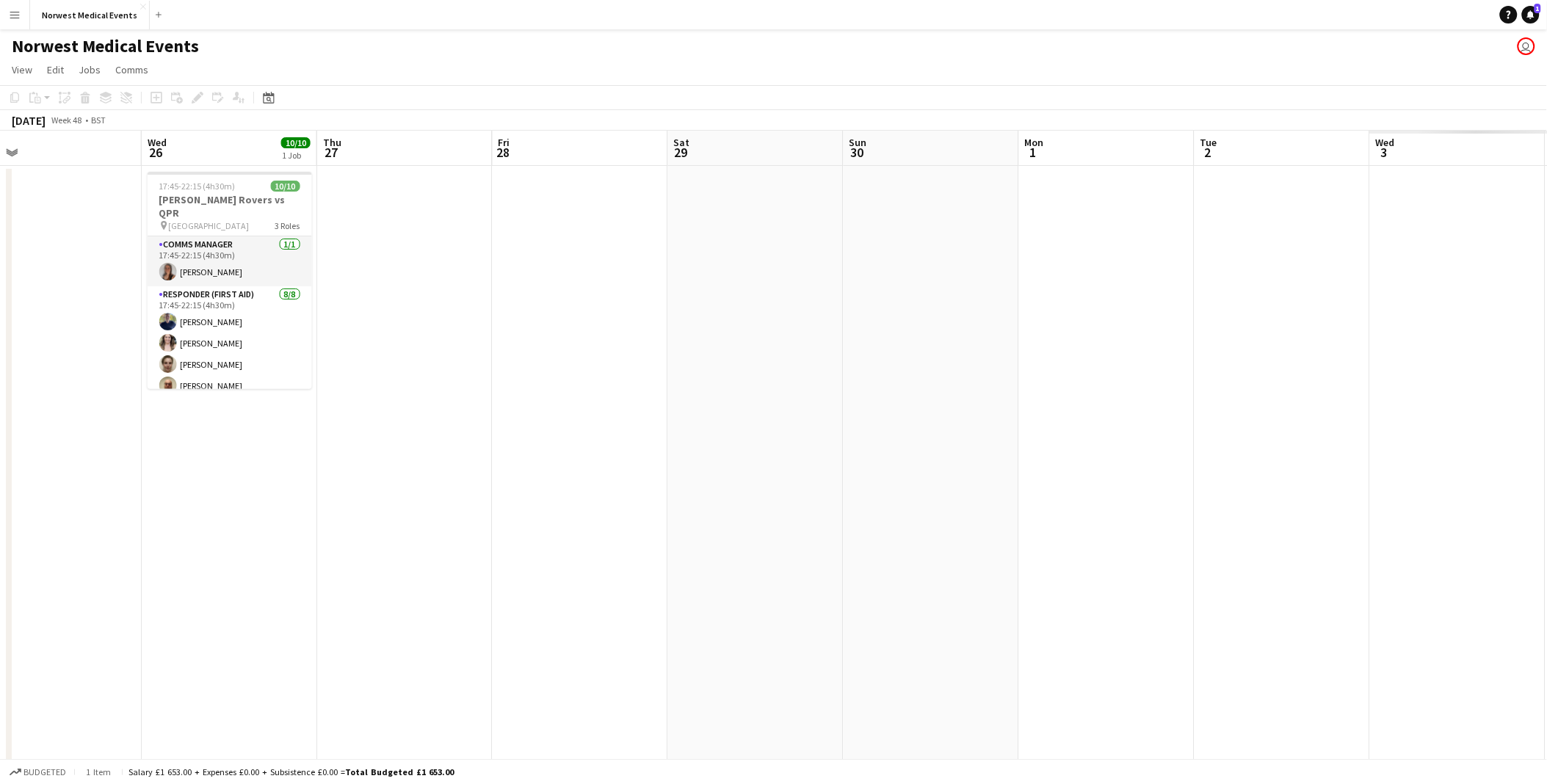
drag, startPoint x: 1202, startPoint y: 311, endPoint x: 419, endPoint y: 297, distance: 783.1
click at [237, 307] on app-calendar-viewport "Sat 22 12/12 1 Job Sun 23 Mon 24 13/26 1 Job Tue 25 Wed 26 10/10 1 Job Thu 27 F…" at bounding box center [773, 532] width 1547 height 802
